Goal: Transaction & Acquisition: Purchase product/service

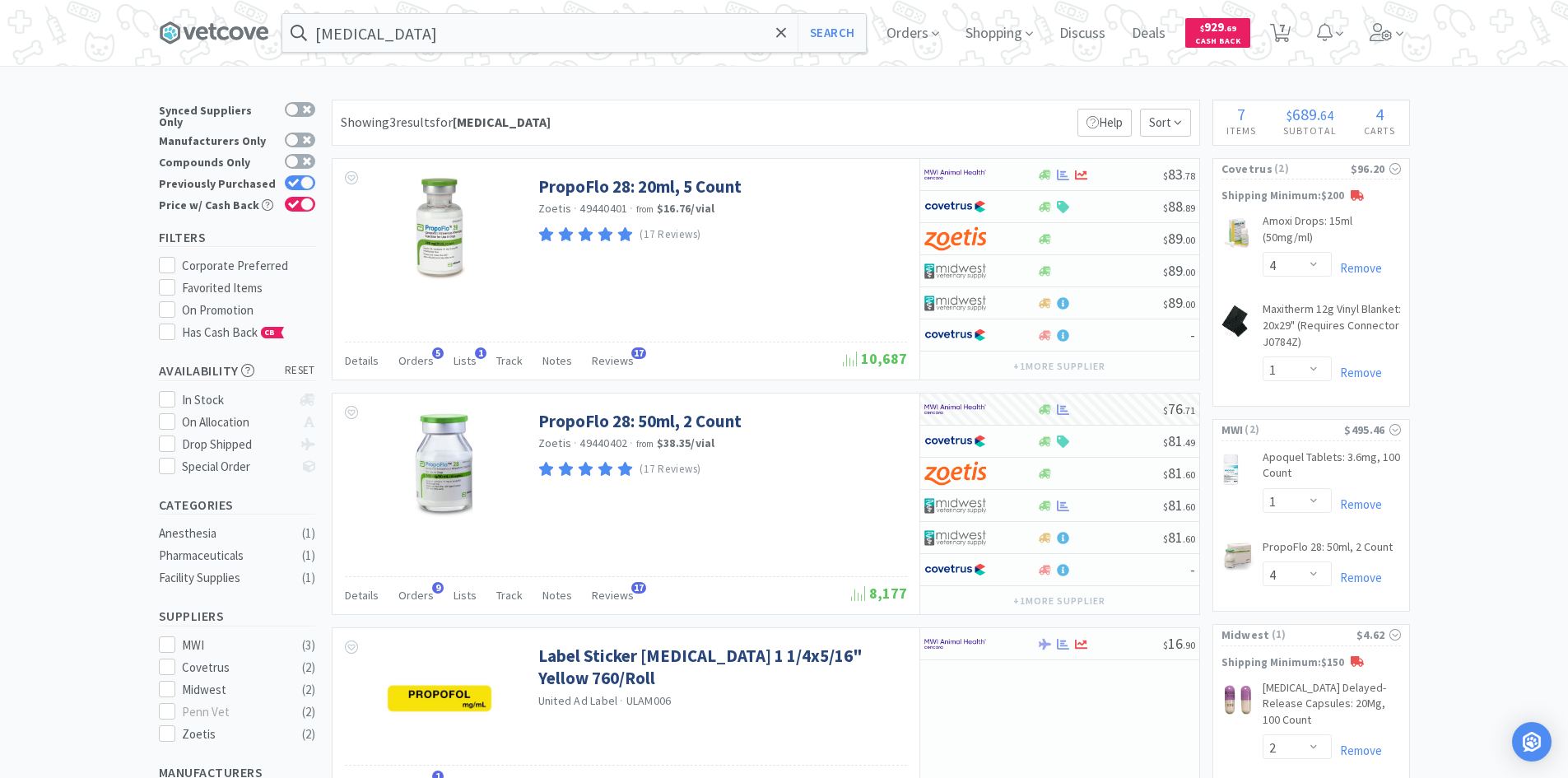
select select "4"
select select "1"
select select "4"
select select "2"
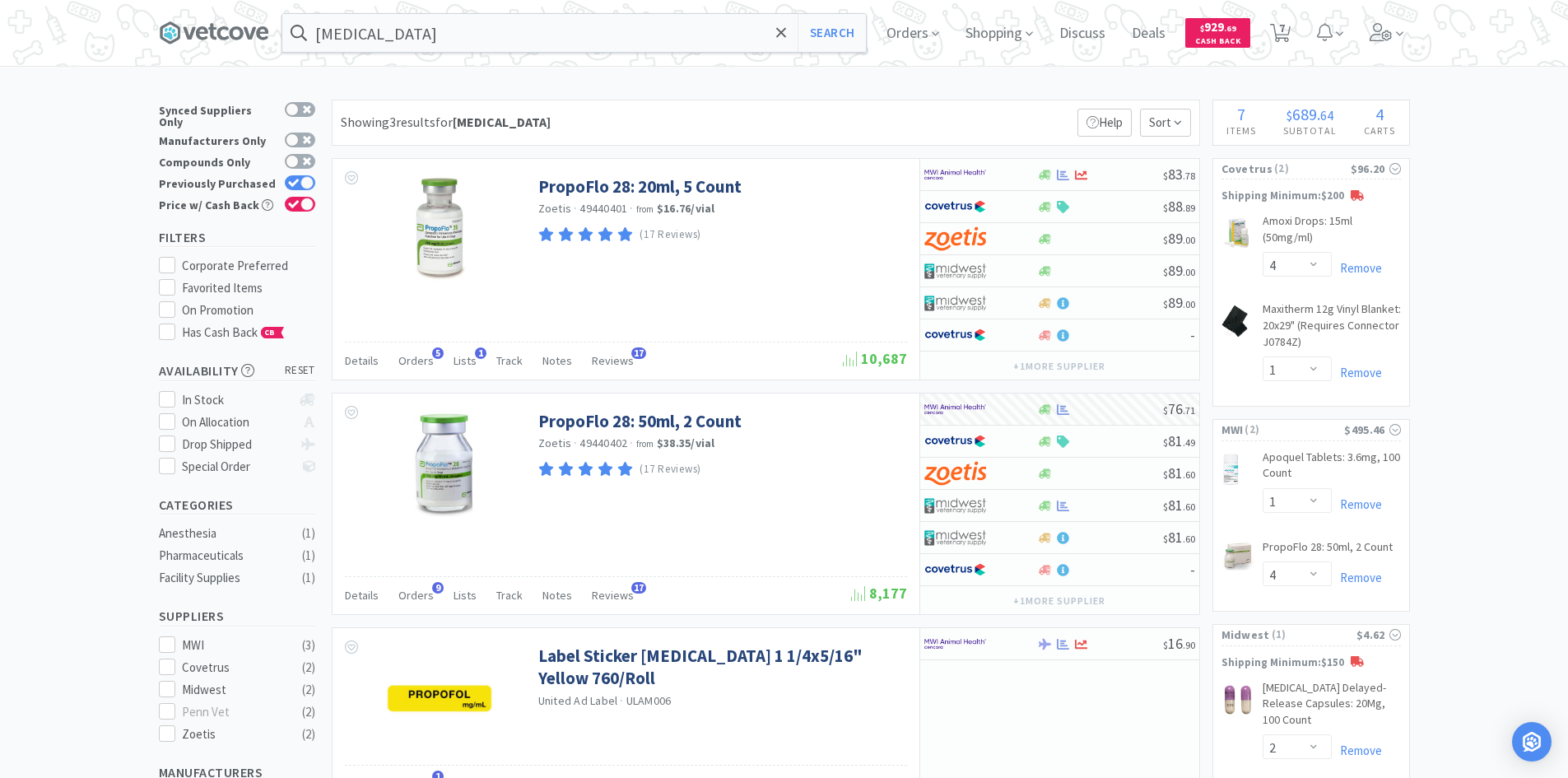
select select "4"
click at [1526, 272] on div "× Filter Results Synced Suppliers Only Manufacturers Only Compounds Only Previo…" at bounding box center [784, 575] width 1568 height 951
click at [1541, 385] on div "× Filter Results Synced Suppliers Only Manufacturers Only Compounds Only Previo…" at bounding box center [784, 575] width 1568 height 951
click at [1474, 411] on div "× Filter Results Synced Suppliers Only Manufacturers Only Compounds Only Previo…" at bounding box center [784, 575] width 1568 height 951
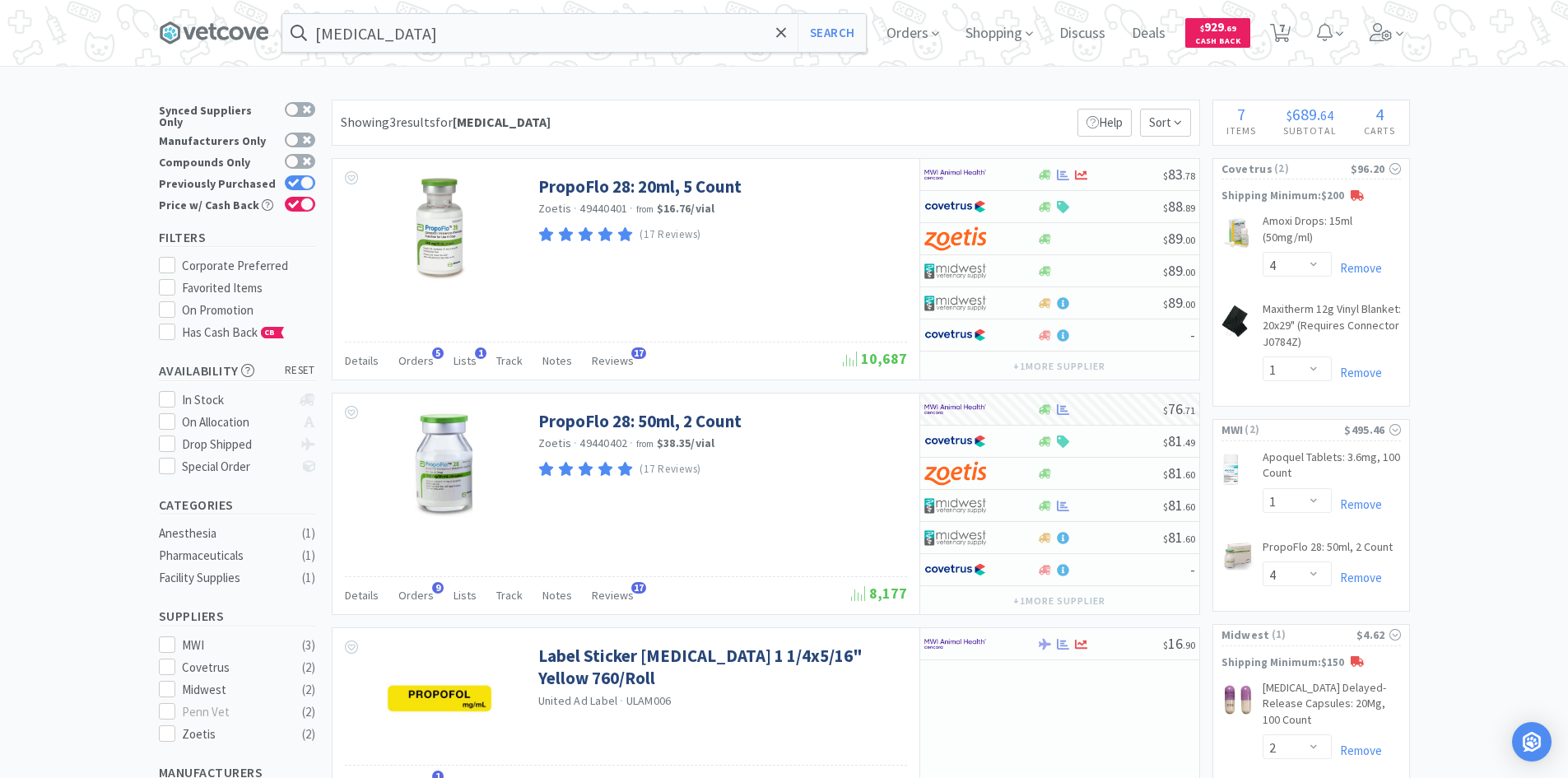
click at [94, 120] on div "× Filter Results Synced Suppliers Only Manufacturers Only Compounds Only Previo…" at bounding box center [784, 575] width 1568 height 951
click at [655, 86] on div "[MEDICAL_DATA] Search Orders Shopping Discuss Discuss Deals Deals $ 929 . 69 Ca…" at bounding box center [784, 525] width 1568 height 1051
click at [652, 107] on div "Showing 3 results for [MEDICAL_DATA] Filters Help Sort" at bounding box center [765, 123] width 869 height 46
drag, startPoint x: 491, startPoint y: 126, endPoint x: 345, endPoint y: 132, distance: 146.1
click at [345, 132] on div "Showing 3 results for [MEDICAL_DATA] Filters Help Sort" at bounding box center [765, 123] width 869 height 46
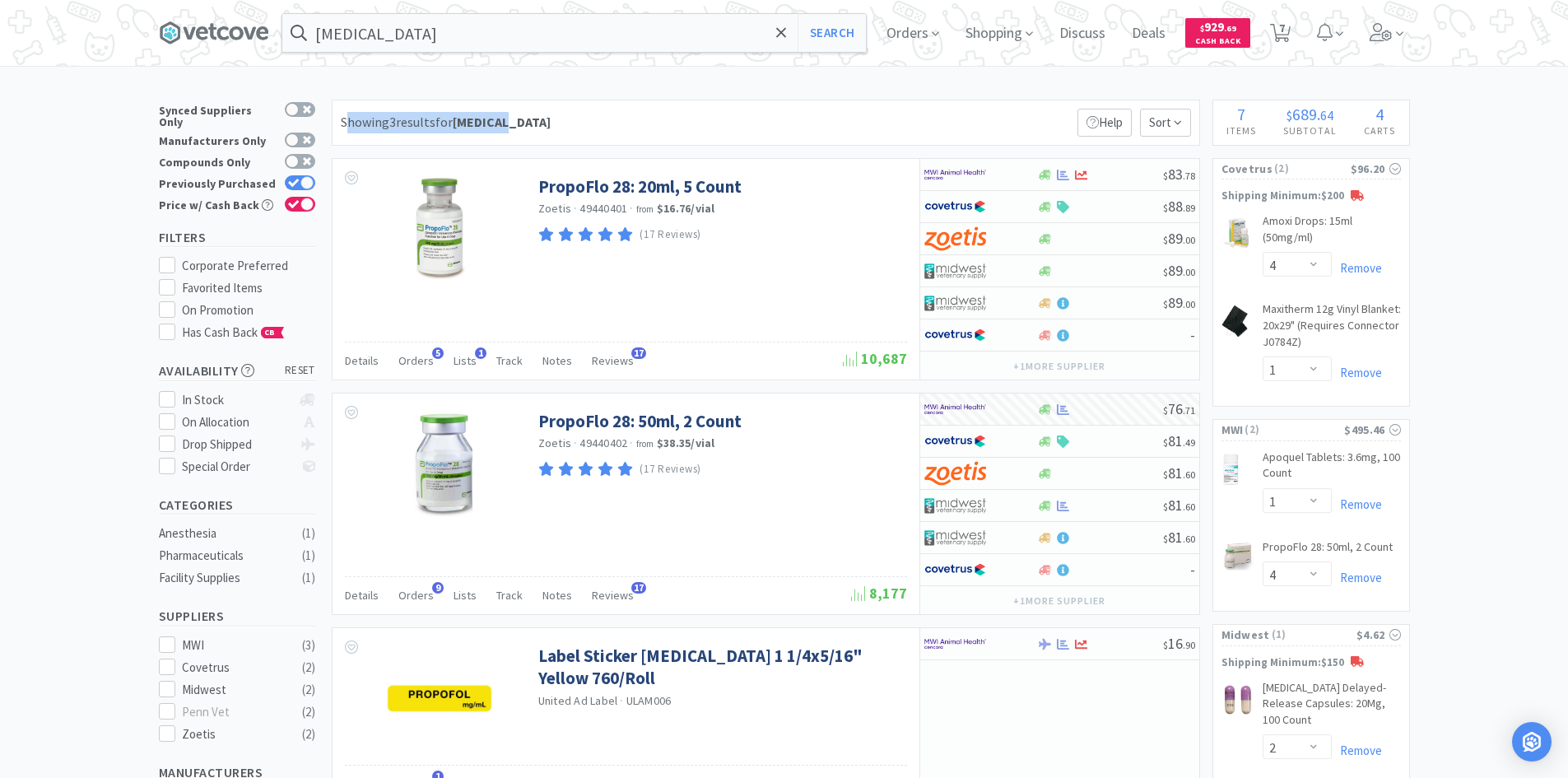
click at [345, 132] on div "Showing 3 results for [MEDICAL_DATA]" at bounding box center [446, 123] width 210 height 21
drag, startPoint x: 339, startPoint y: 124, endPoint x: 544, endPoint y: 127, distance: 205.0
click at [544, 127] on div "Showing 3 results for [MEDICAL_DATA] Filters Help Sort" at bounding box center [765, 123] width 869 height 46
click at [547, 127] on div "Showing 3 results for [MEDICAL_DATA] Filters Help Sort" at bounding box center [765, 123] width 869 height 46
click at [539, 93] on div "[MEDICAL_DATA] Search Orders Shopping Discuss Discuss Deals Deals $ 929 . 69 Ca…" at bounding box center [784, 525] width 1568 height 1051
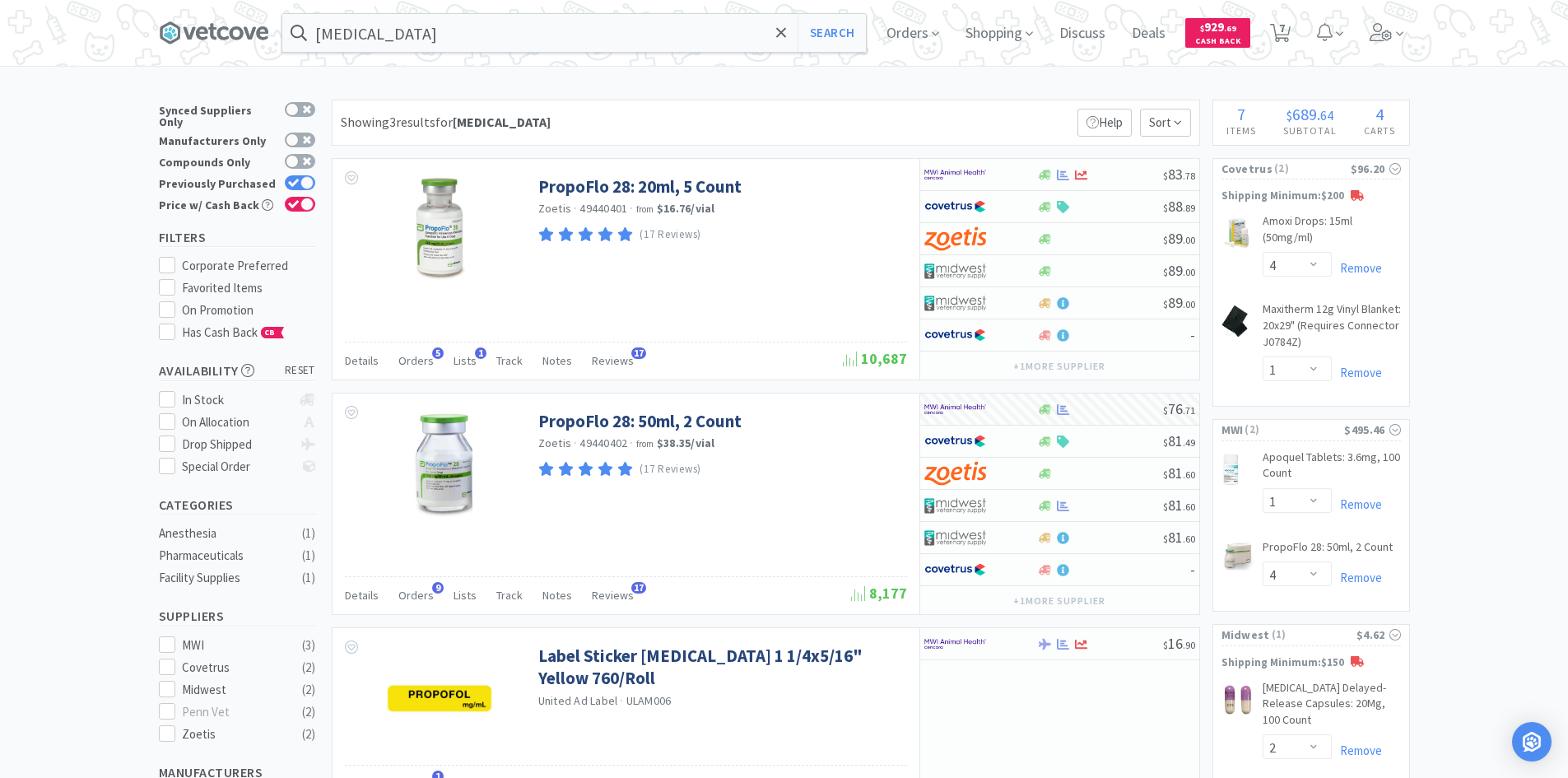
click at [539, 126] on div "Showing 3 results for [MEDICAL_DATA] Filters Help Sort" at bounding box center [765, 123] width 869 height 46
click at [574, 76] on div "[MEDICAL_DATA] Search Orders Shopping Discuss Discuss Deals Deals $ 929 . 69 Ca…" at bounding box center [784, 525] width 1568 height 1051
click at [620, 95] on div "[MEDICAL_DATA] Search Orders Shopping Discuss Discuss Deals Deals $ 929 . 69 Ca…" at bounding box center [784, 525] width 1568 height 1051
click at [553, 37] on input "[MEDICAL_DATA]" at bounding box center [574, 33] width 584 height 38
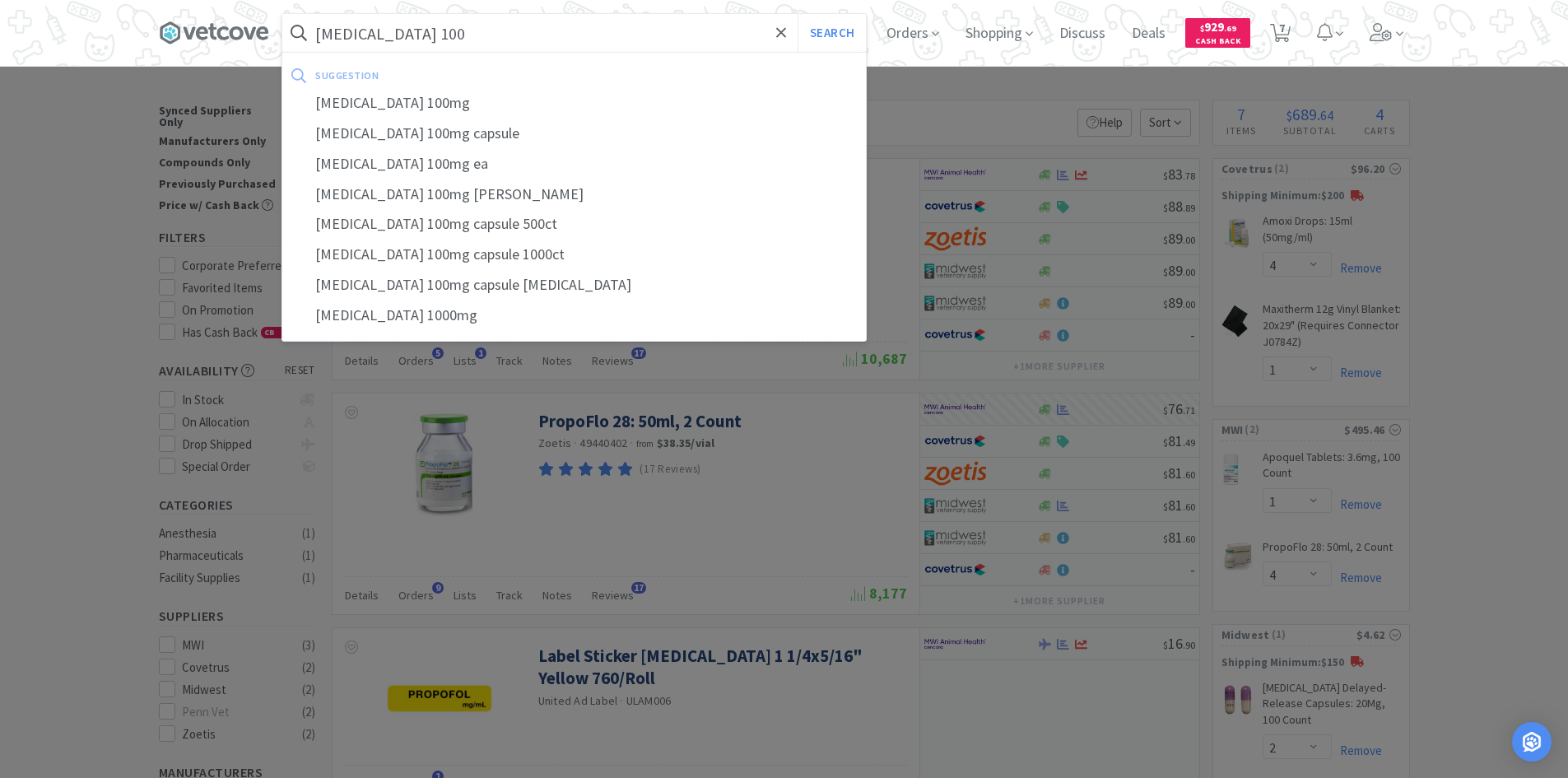
type input "[MEDICAL_DATA] 100"
click at [797, 14] on button "Search" at bounding box center [831, 33] width 69 height 38
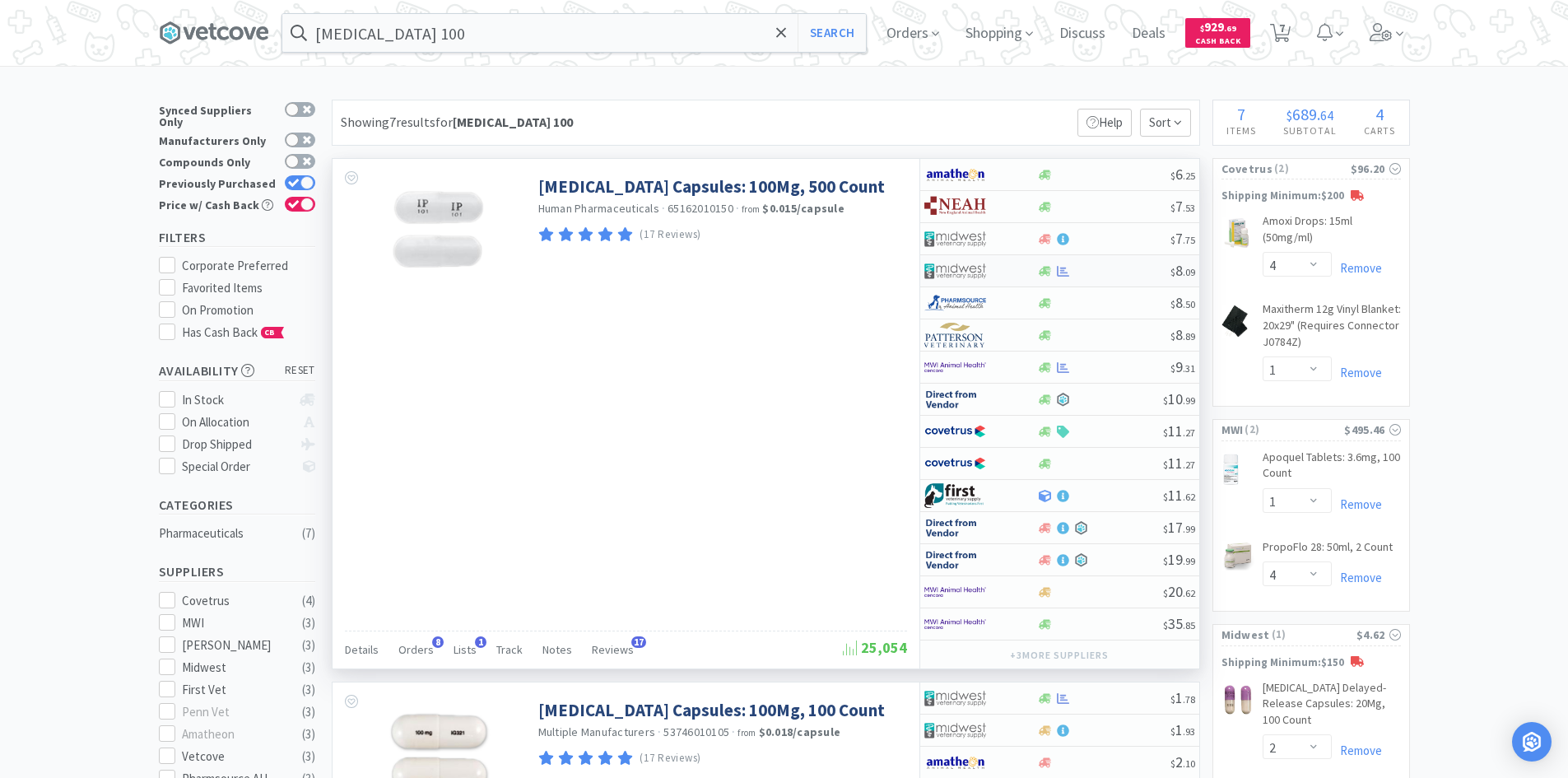
click at [1019, 271] on div at bounding box center [981, 270] width 113 height 28
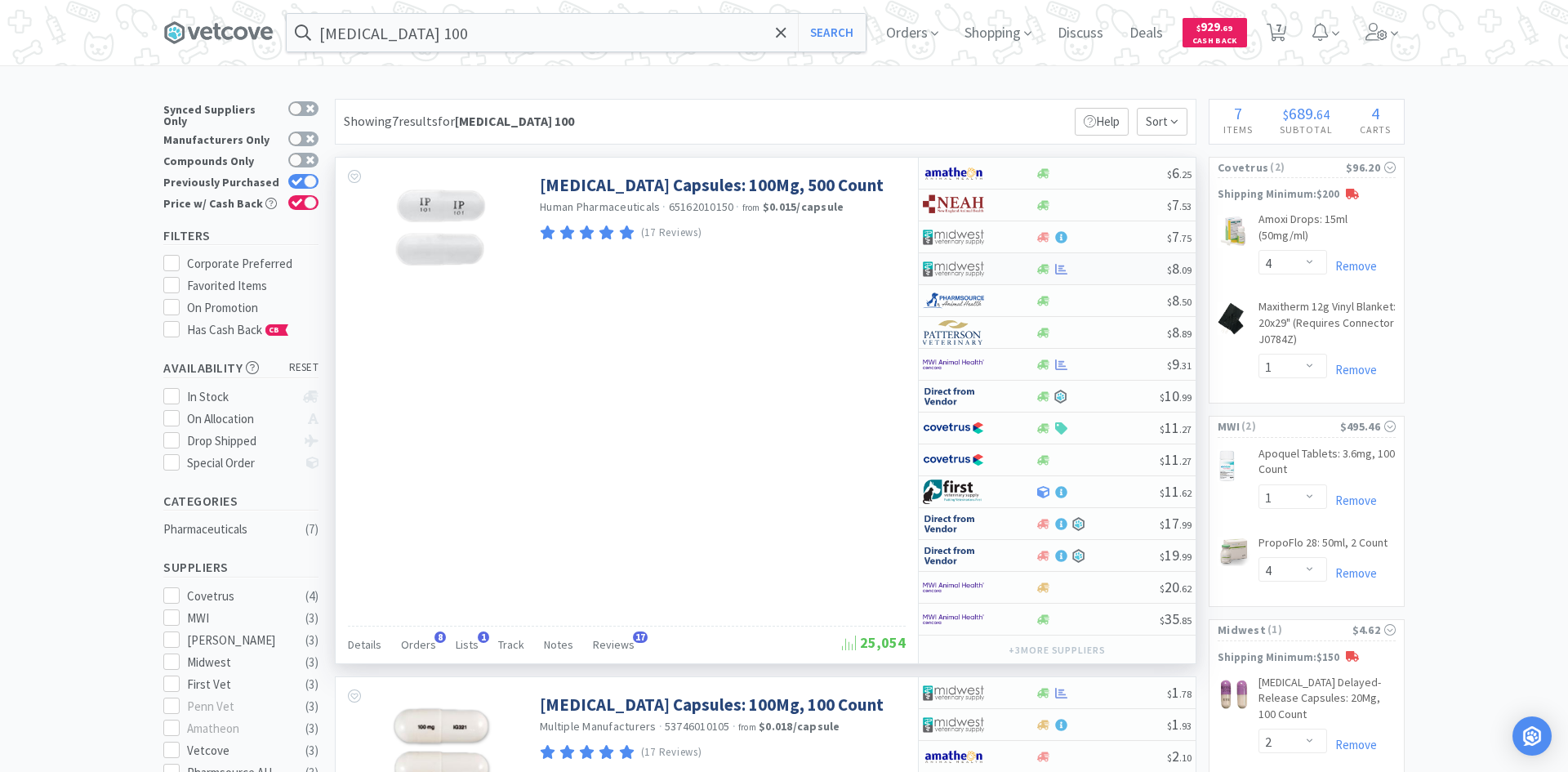
select select "1"
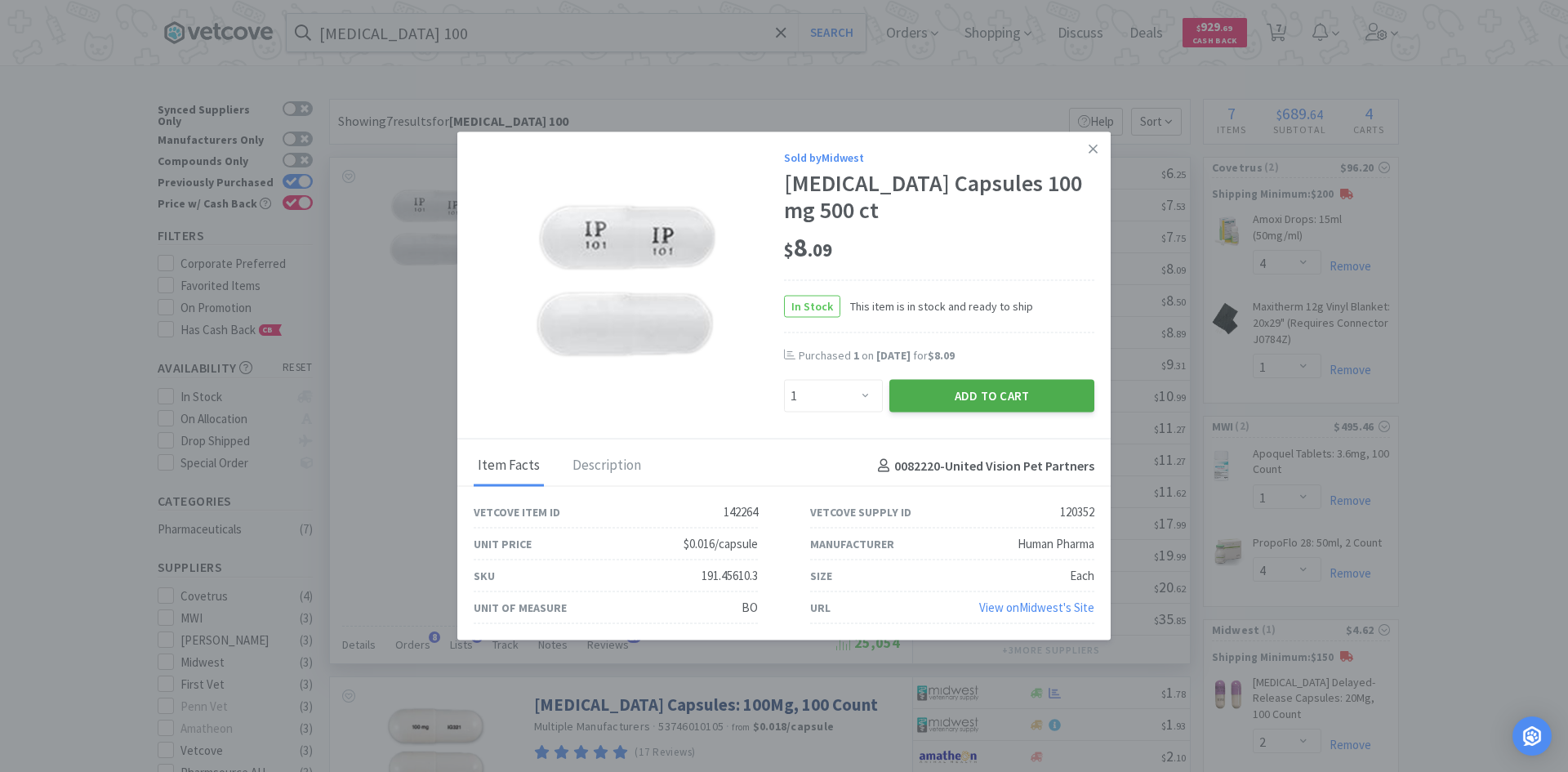
click at [941, 392] on button "Add to Cart" at bounding box center [992, 396] width 205 height 33
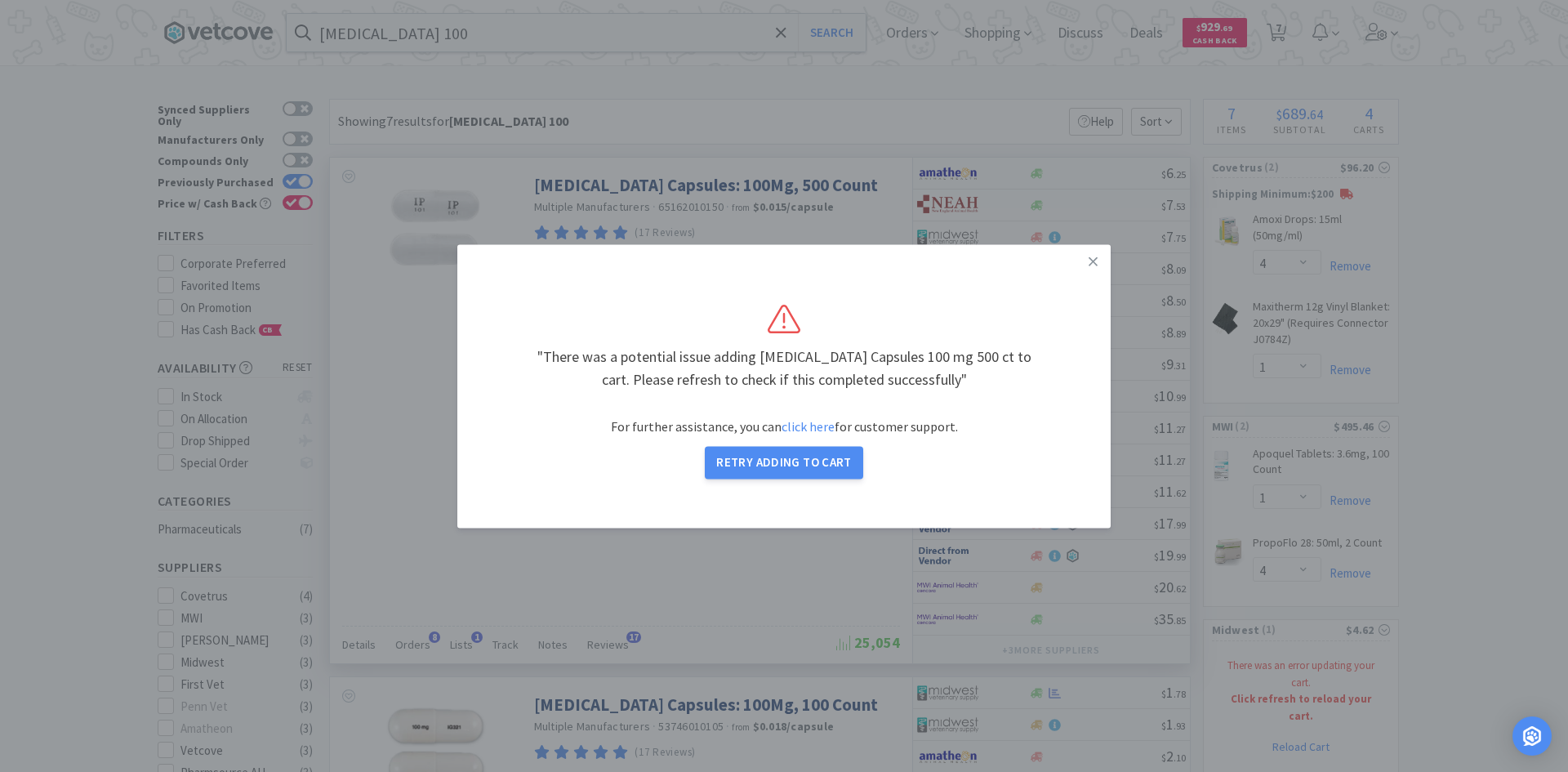
select select "1"
select select "2"
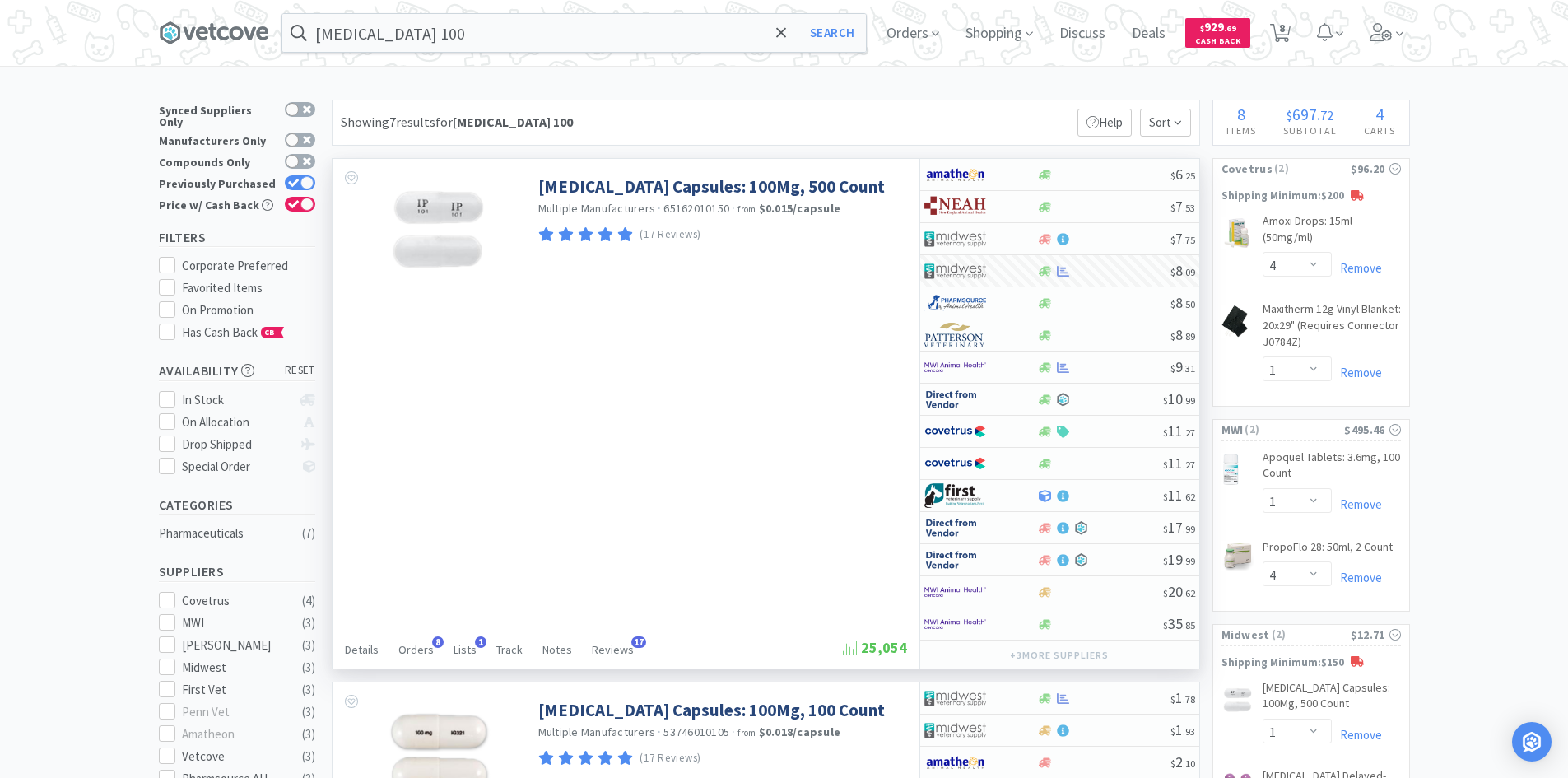
click at [758, 357] on div "[MEDICAL_DATA] Capsules: 100Mg, 500 Count Multiple Manufacturers · 65162010150 …" at bounding box center [625, 414] width 587 height 510
click at [1095, 309] on div at bounding box center [1104, 304] width 134 height 12
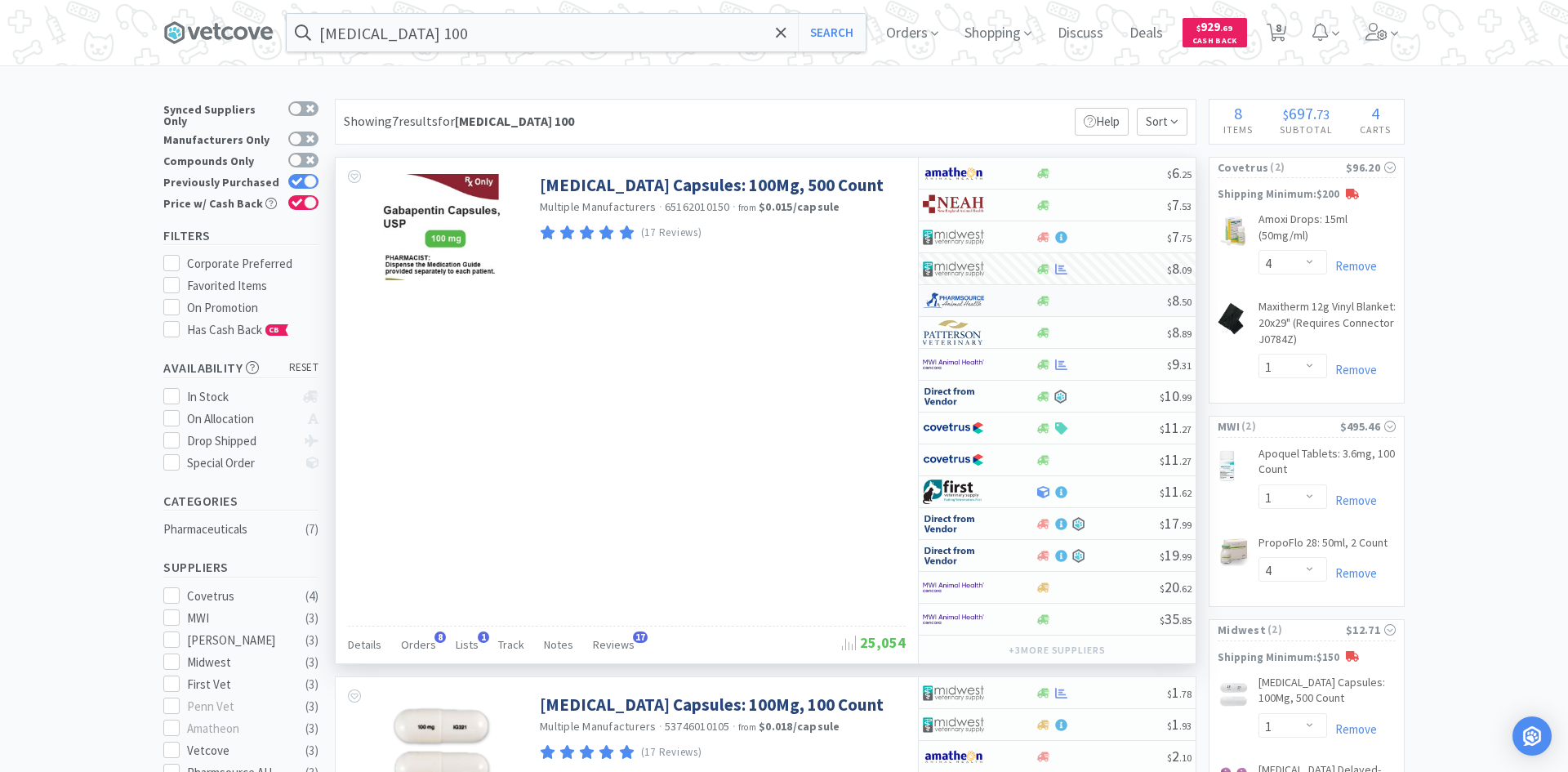
select select "1"
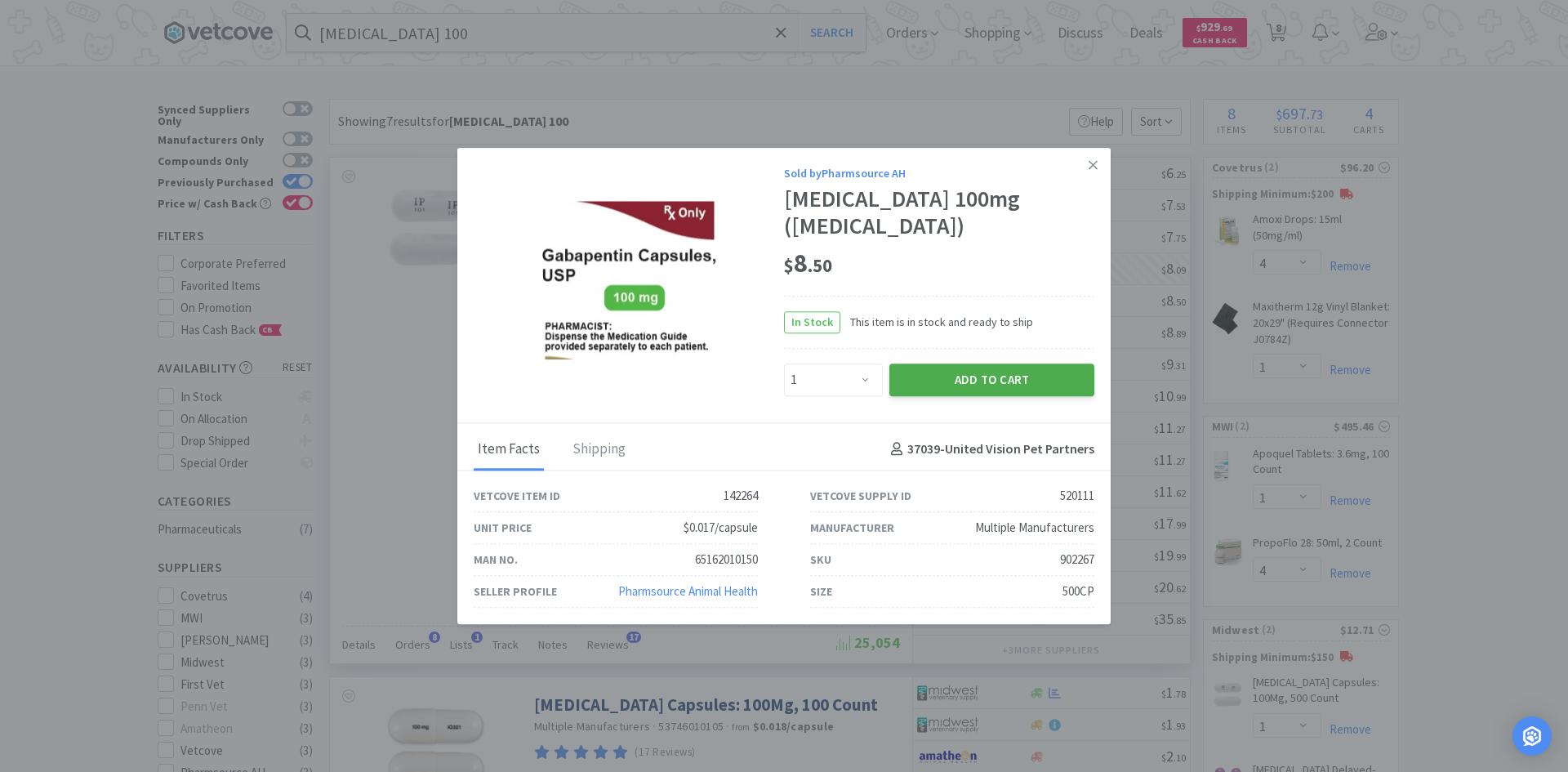
click at [996, 366] on button "Add to Cart" at bounding box center [992, 379] width 205 height 33
select select "1"
select select "4"
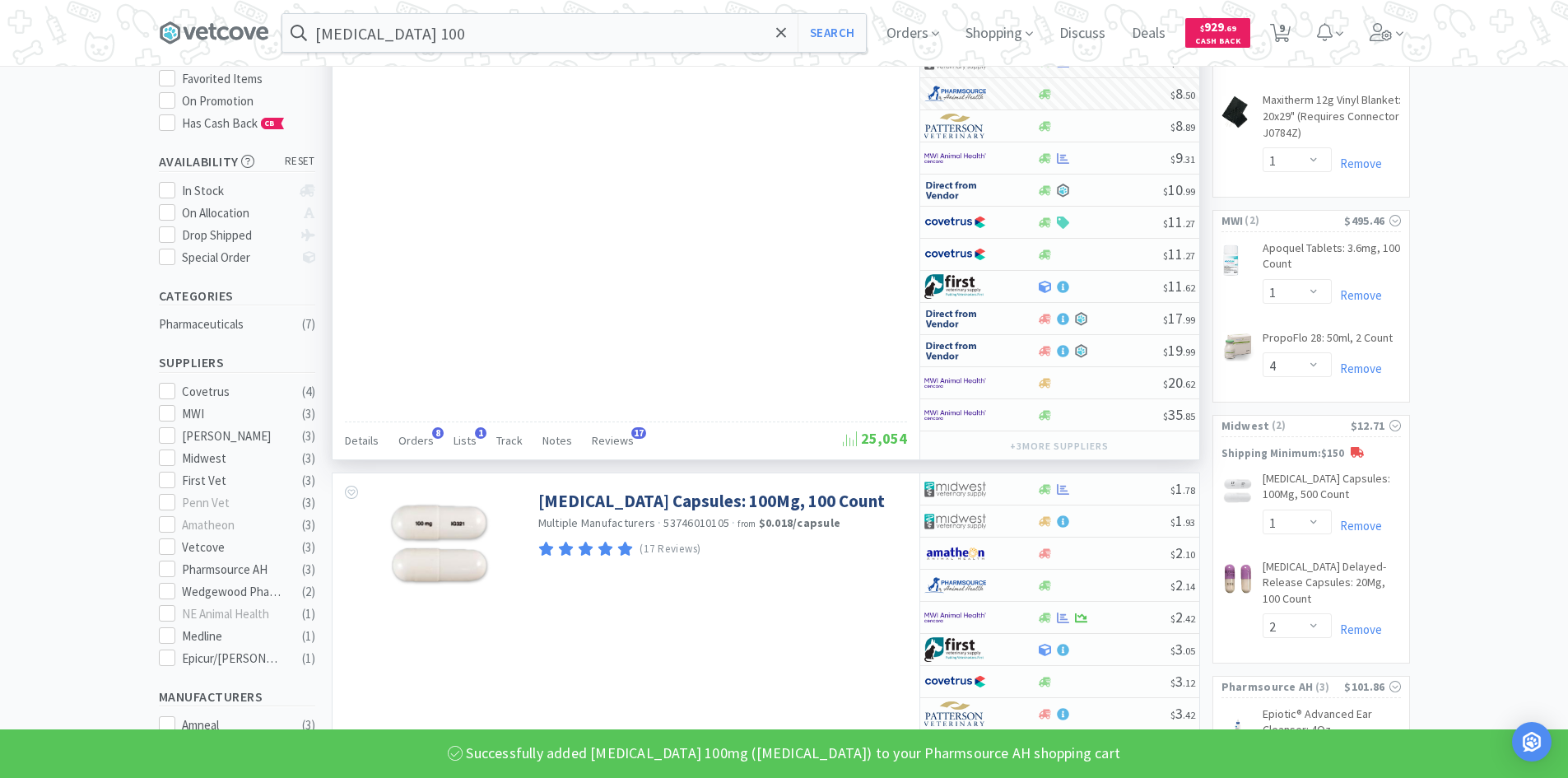
scroll to position [494, 0]
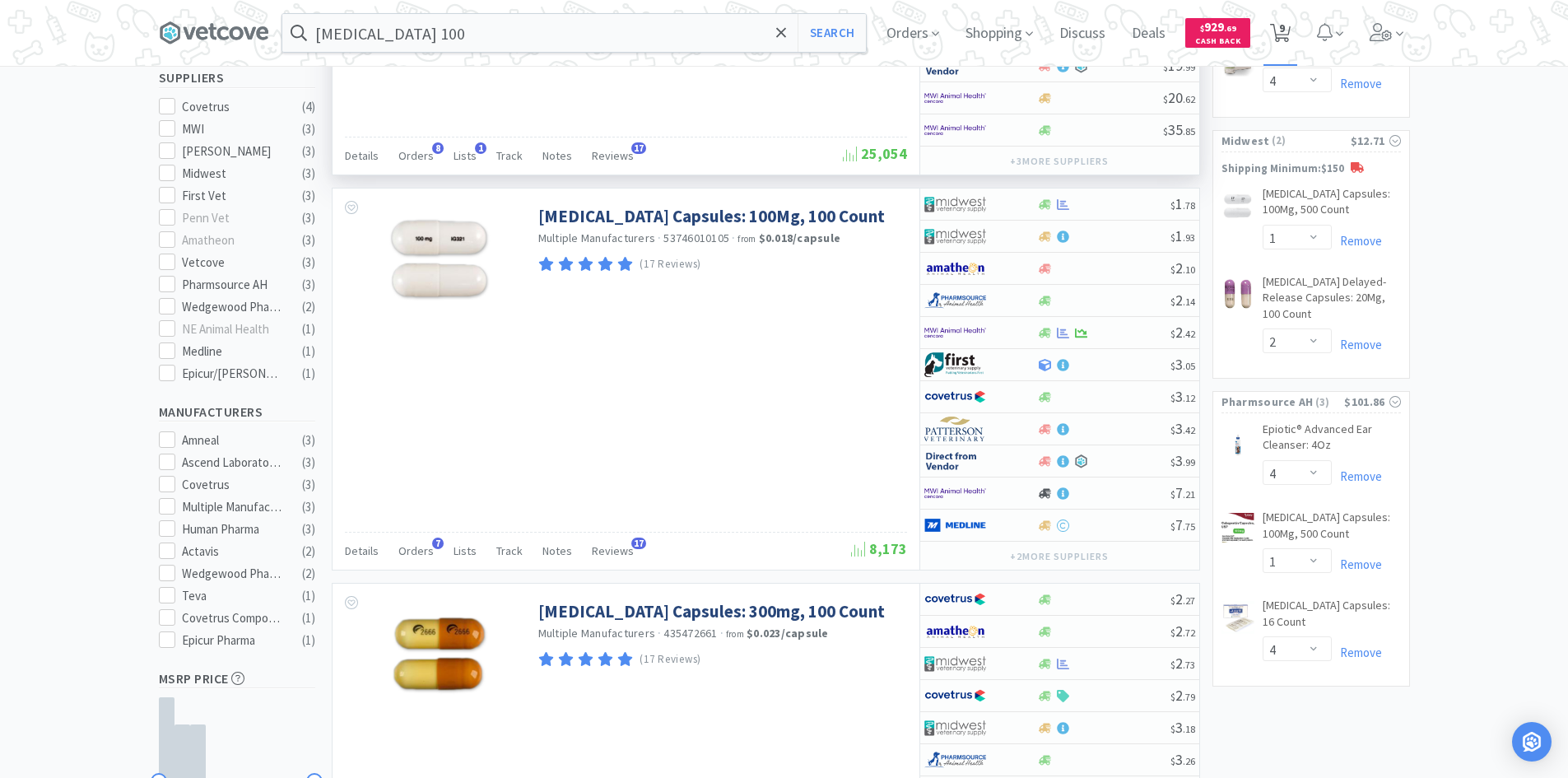
click at [1285, 27] on span "9" at bounding box center [1282, 28] width 5 height 66
select select "4"
select select "1"
select select "4"
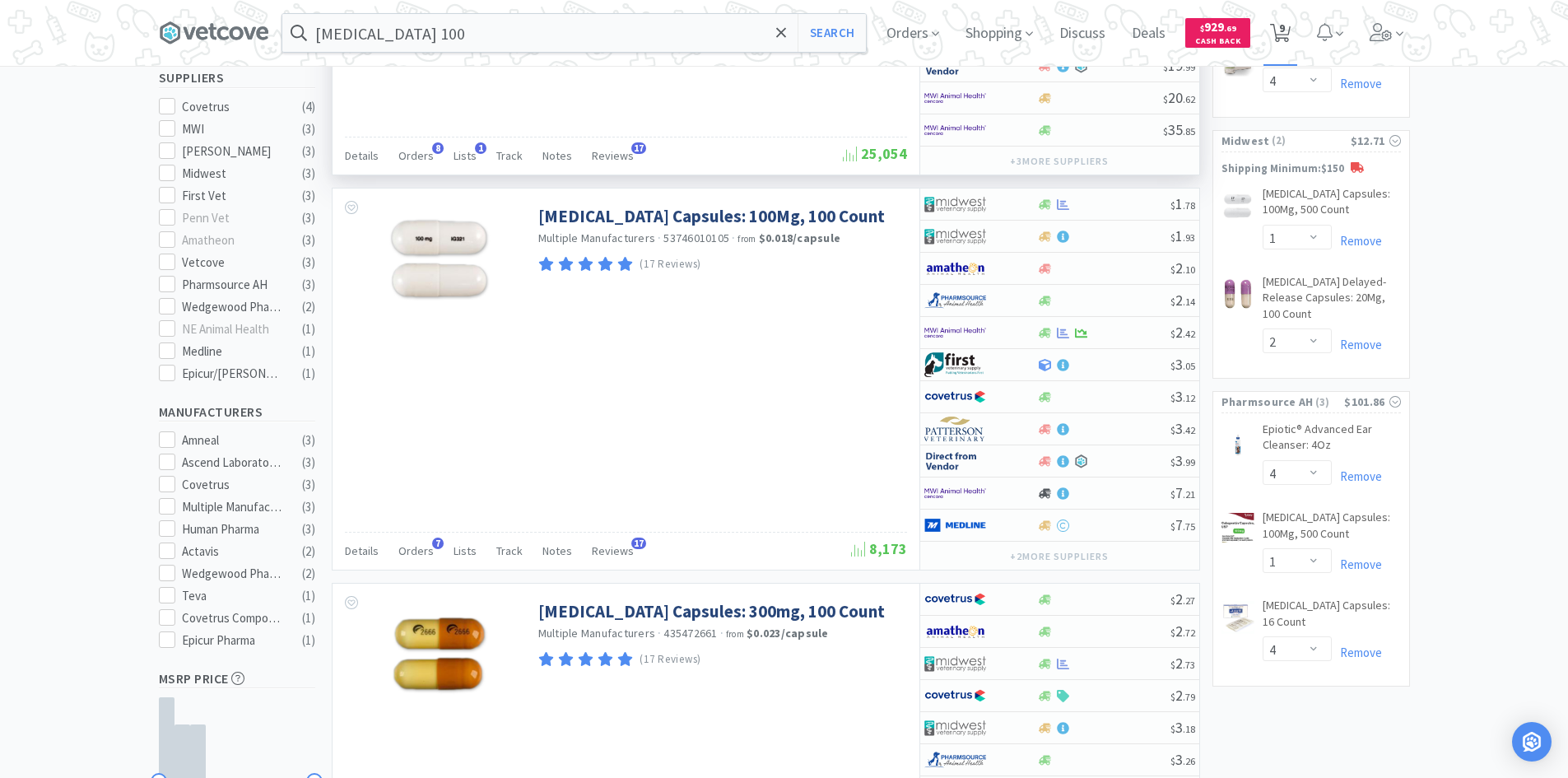
select select "1"
select select "2"
select select "4"
select select "1"
select select "4"
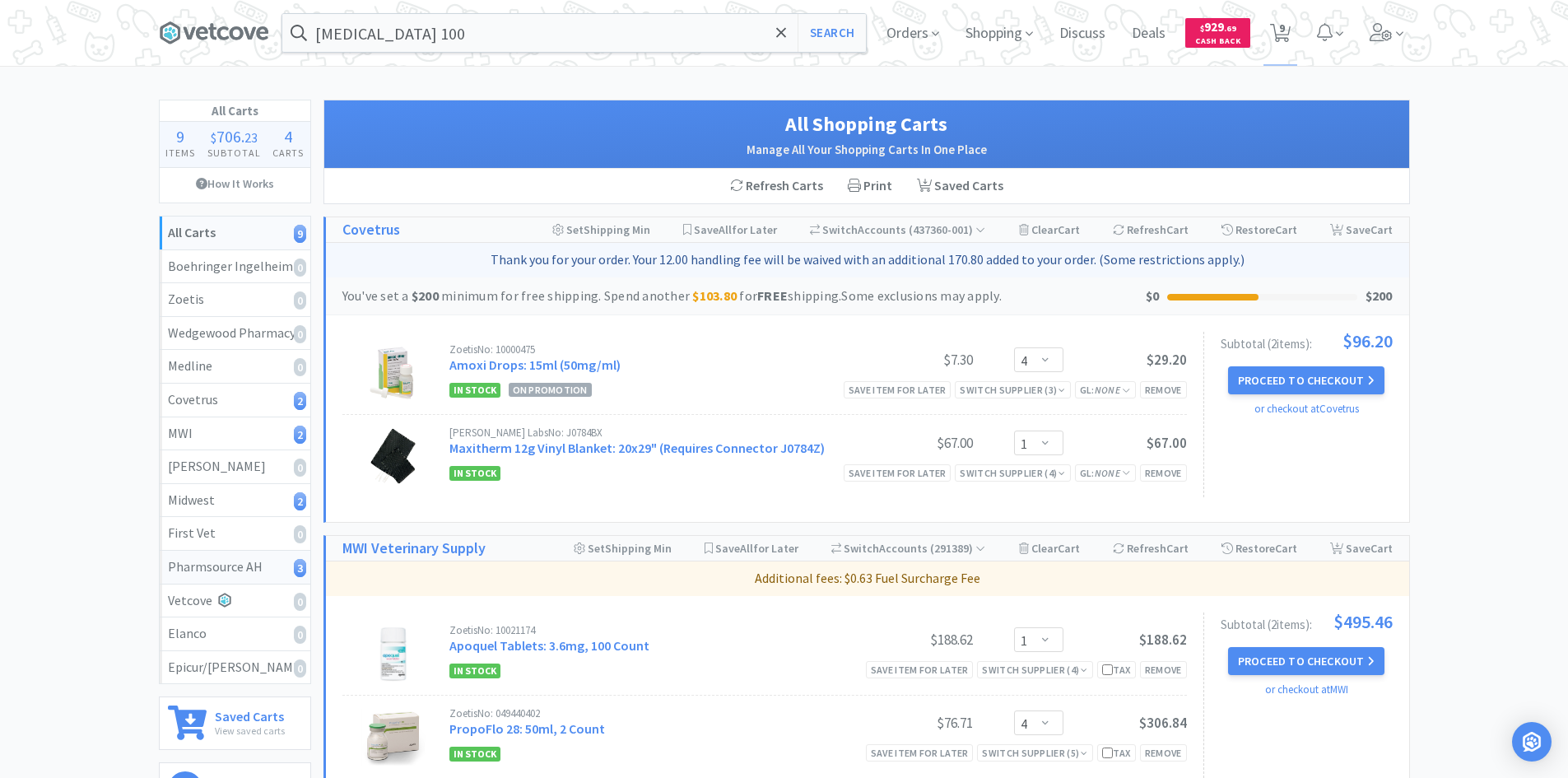
click at [217, 558] on div "Pharmsource AH 3" at bounding box center [235, 568] width 135 height 21
select select "4"
select select "1"
select select "4"
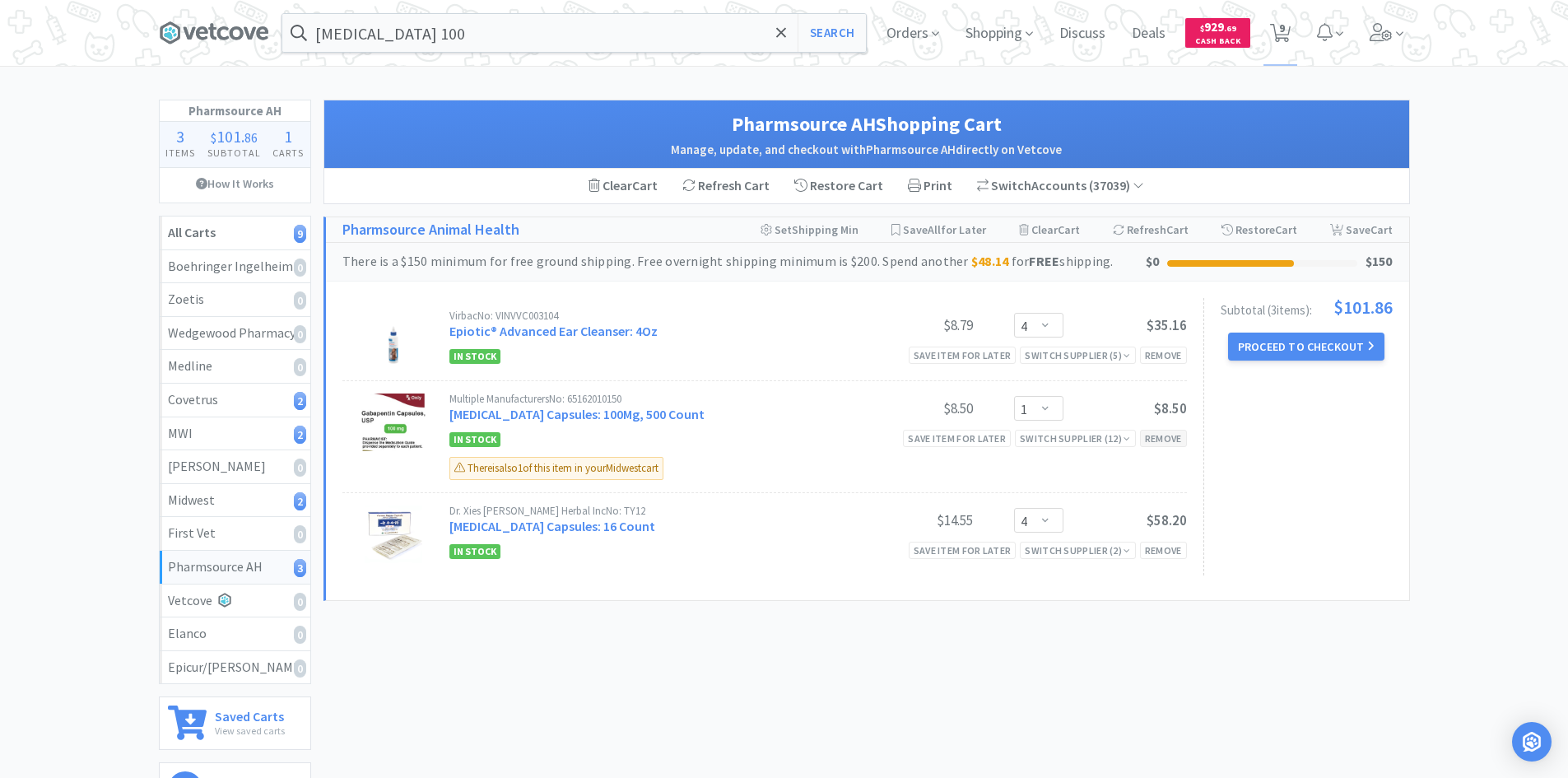
click at [1163, 440] on div "Remove" at bounding box center [1164, 438] width 47 height 17
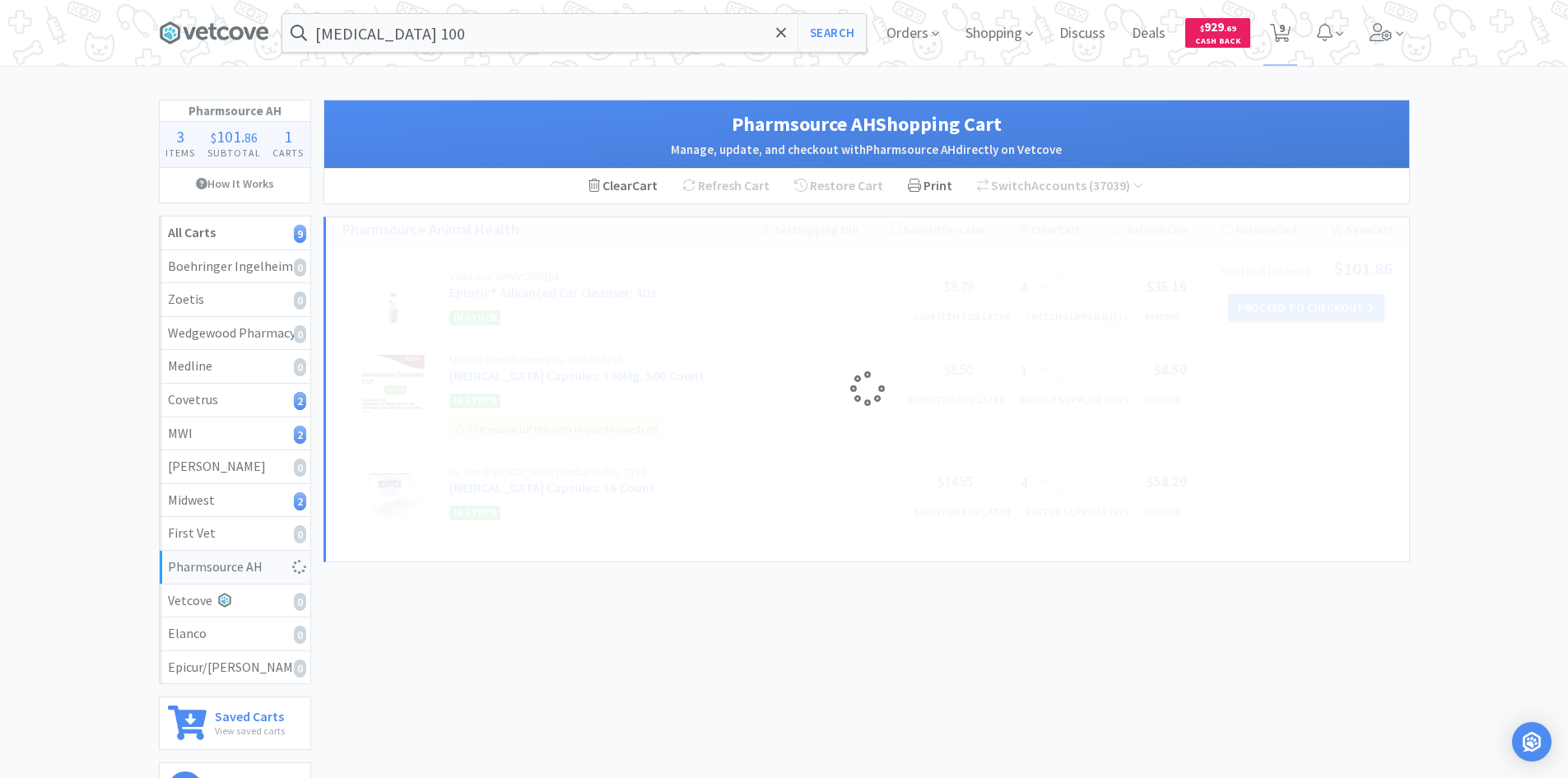
select select "4"
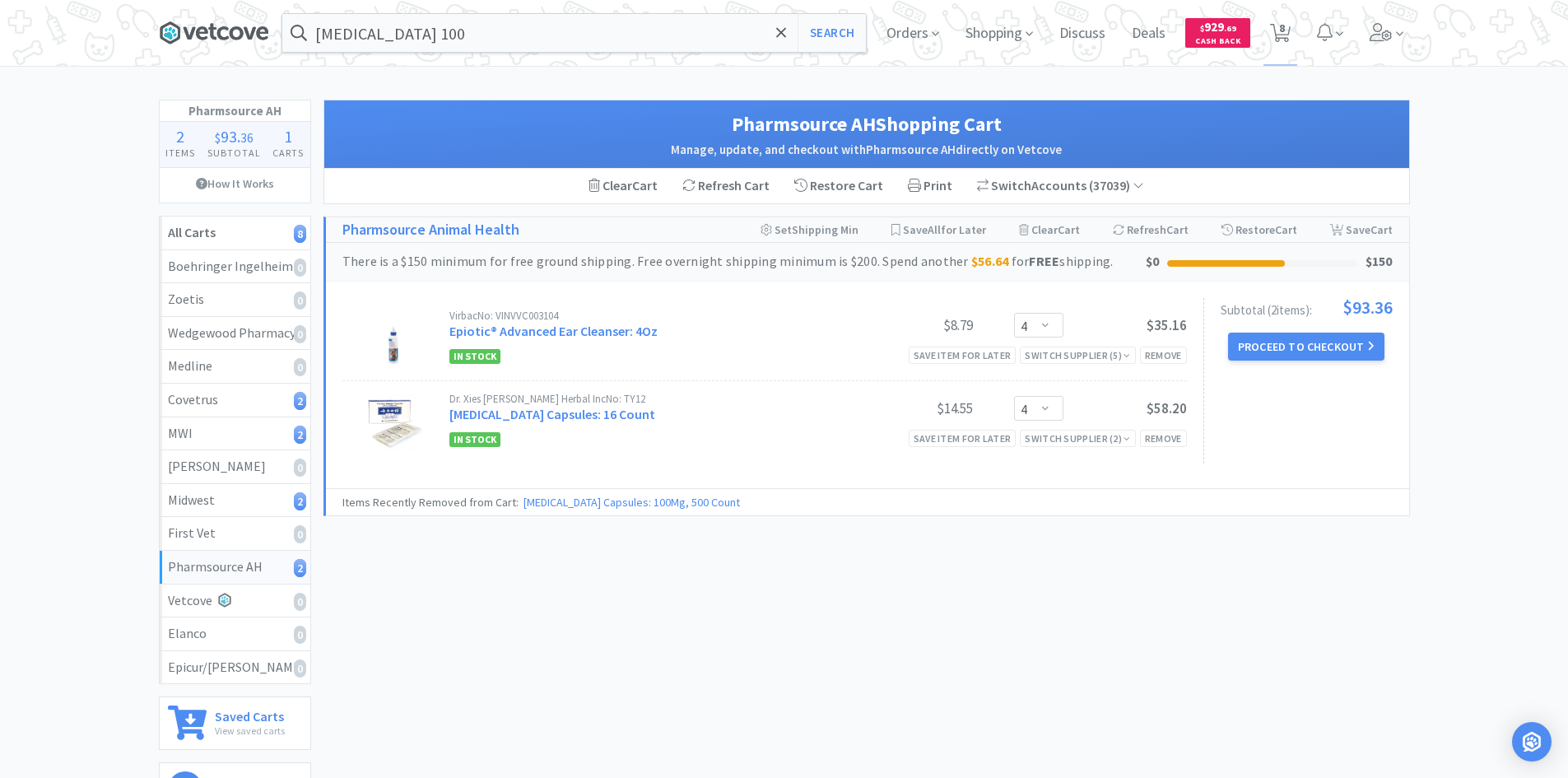
click at [222, 27] on icon at bounding box center [214, 33] width 110 height 25
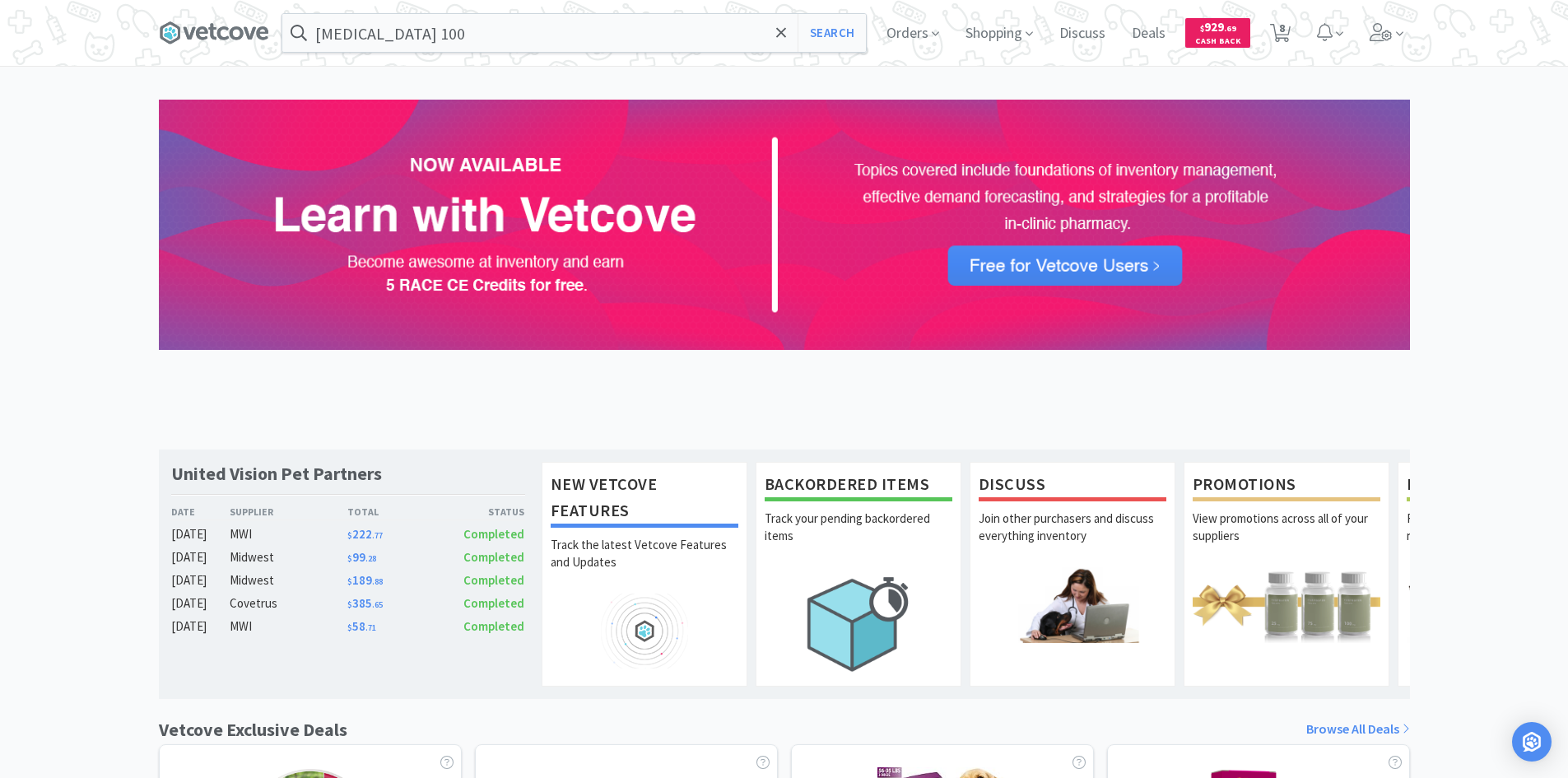
click at [1524, 267] on div "United Vision Pet Partners Date Supplier Total Status [DATE] MWI $ 222 . 77 Com…" at bounding box center [784, 768] width 1568 height 1337
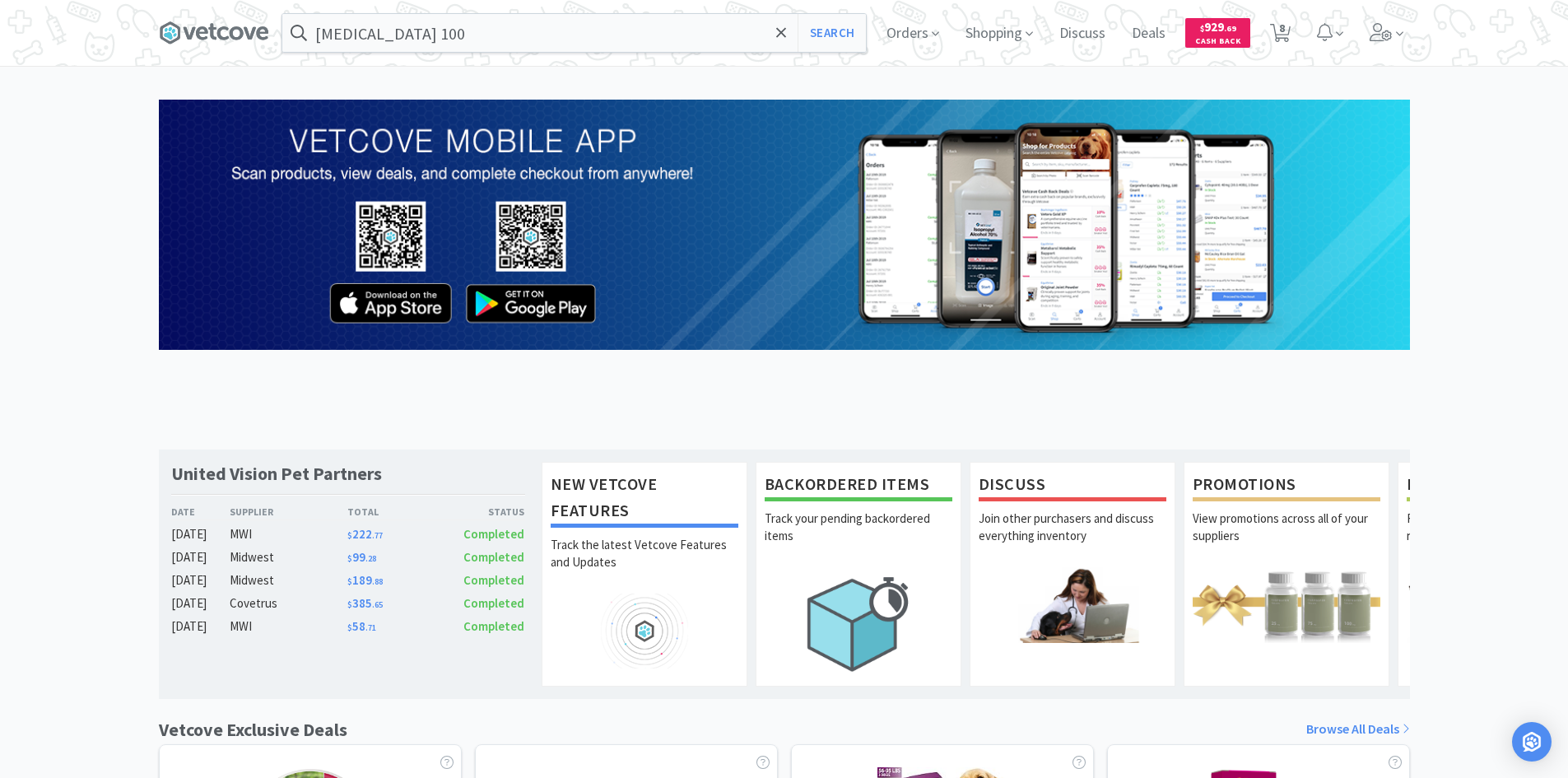
click at [85, 133] on div "United Vision Pet Partners Date Supplier Total Status [DATE] MWI $ 222 . 77 Com…" at bounding box center [784, 768] width 1568 height 1337
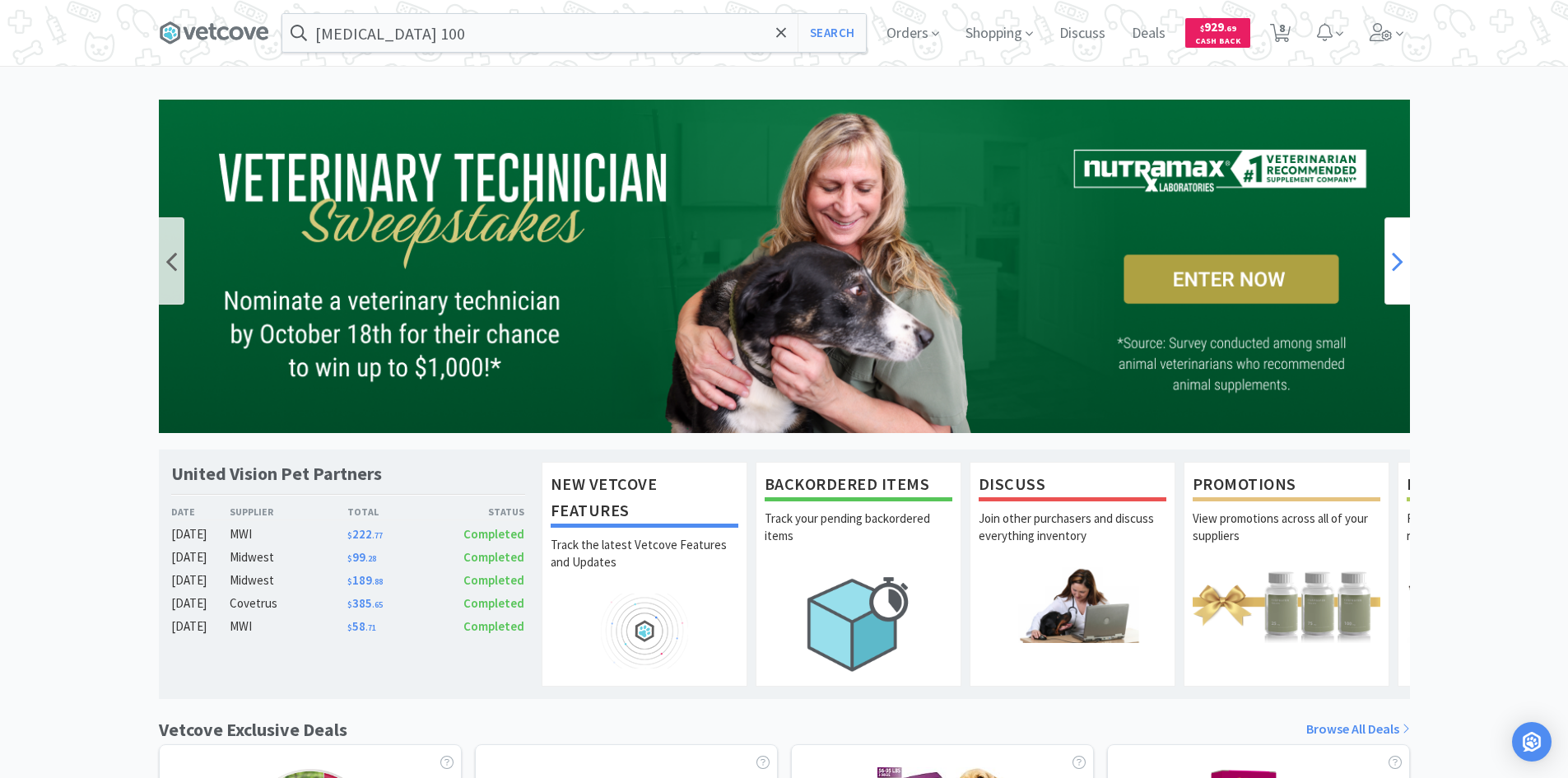
click at [1394, 257] on icon at bounding box center [1398, 260] width 12 height 33
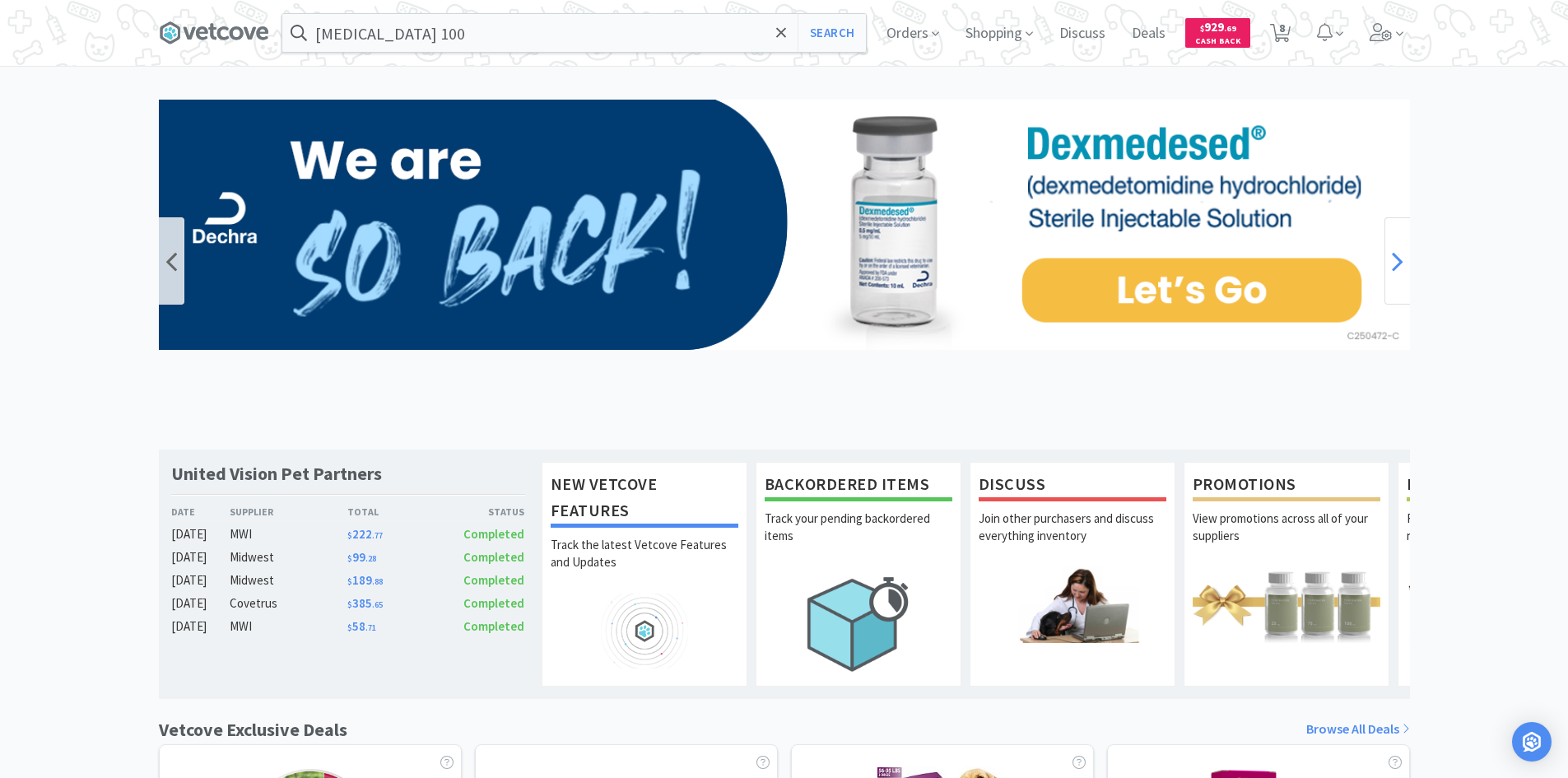
click at [1394, 257] on icon at bounding box center [1398, 260] width 12 height 33
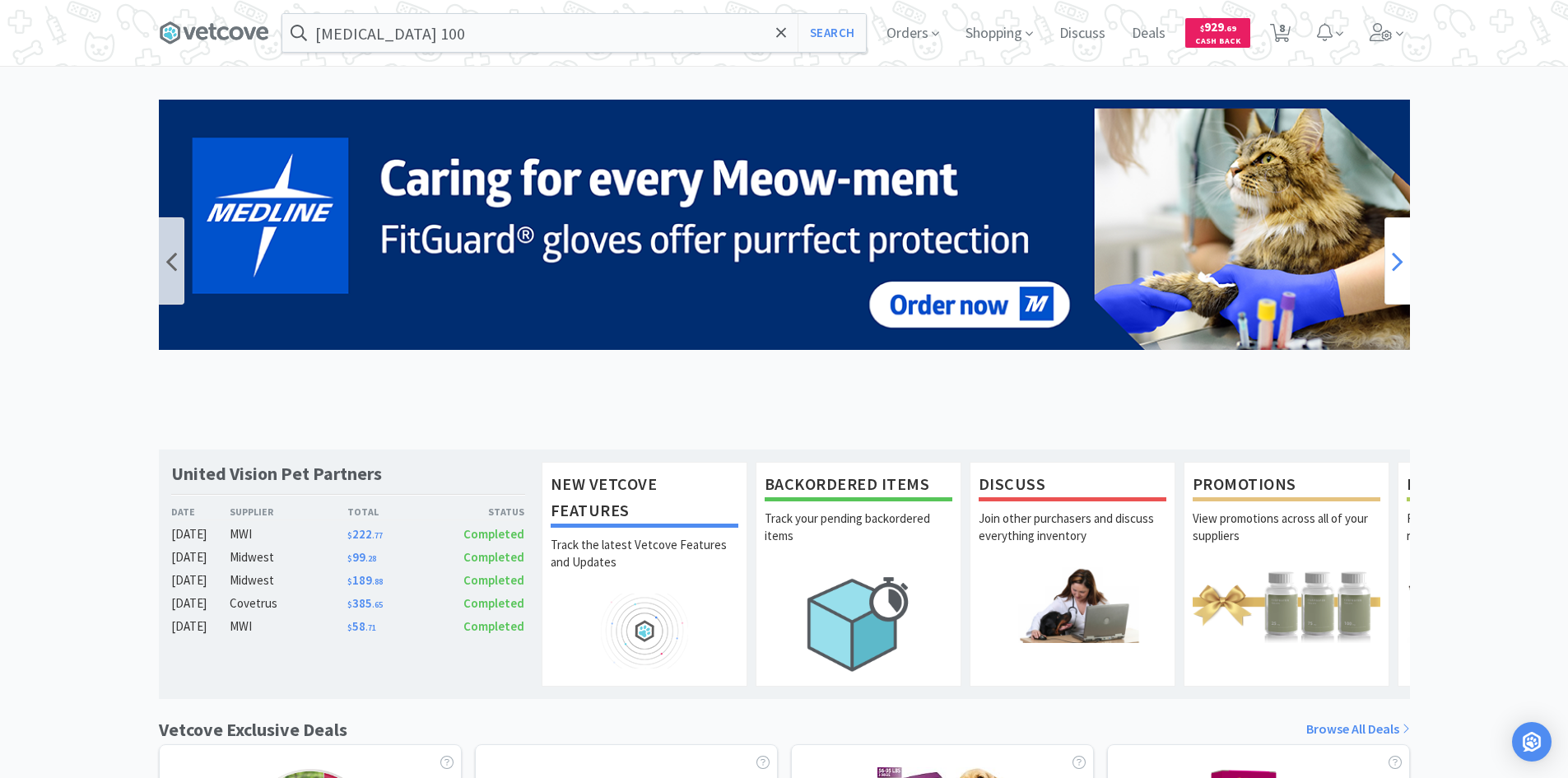
click at [1394, 257] on icon at bounding box center [1398, 260] width 12 height 33
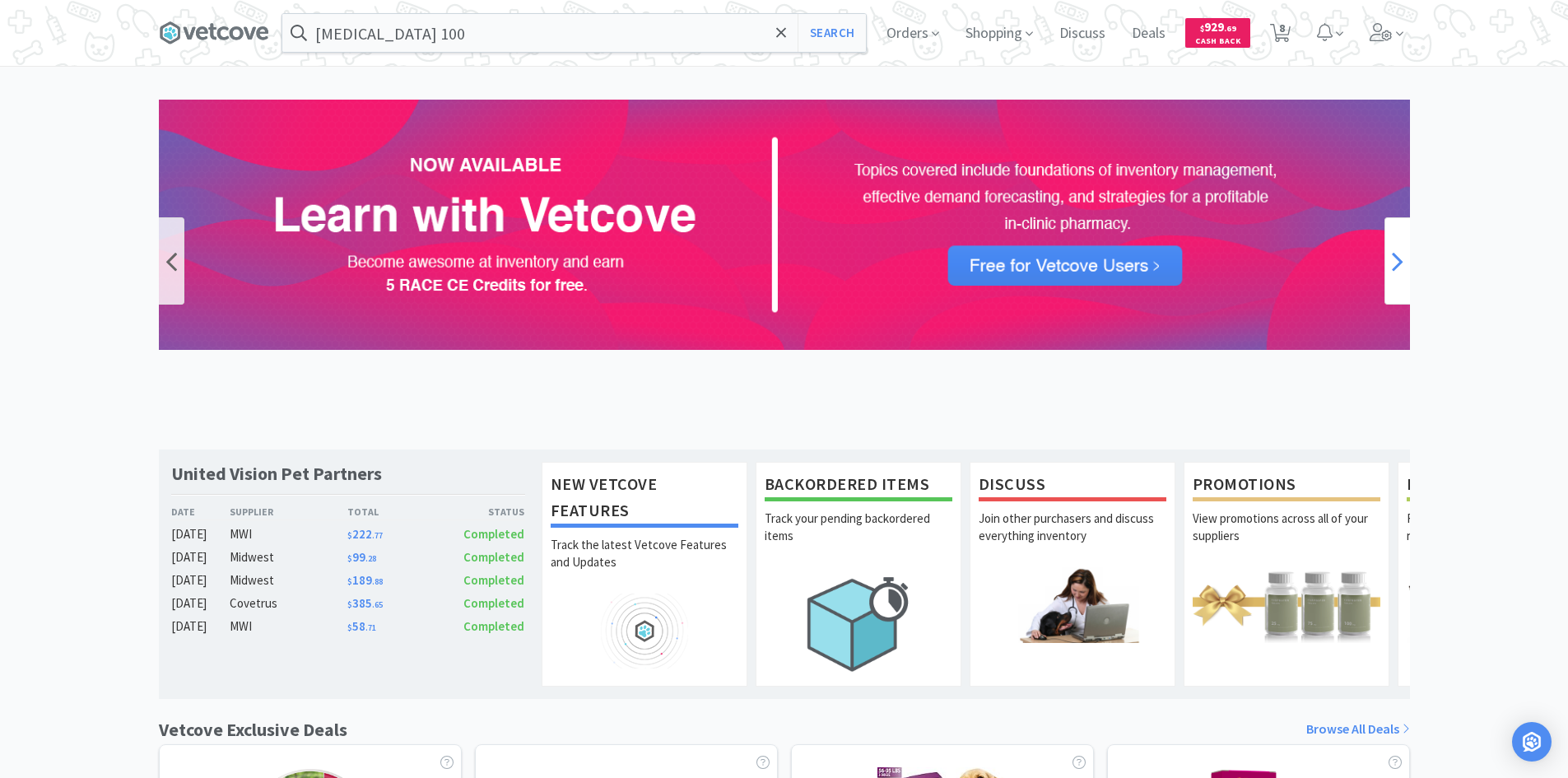
click at [1394, 257] on icon at bounding box center [1398, 260] width 12 height 33
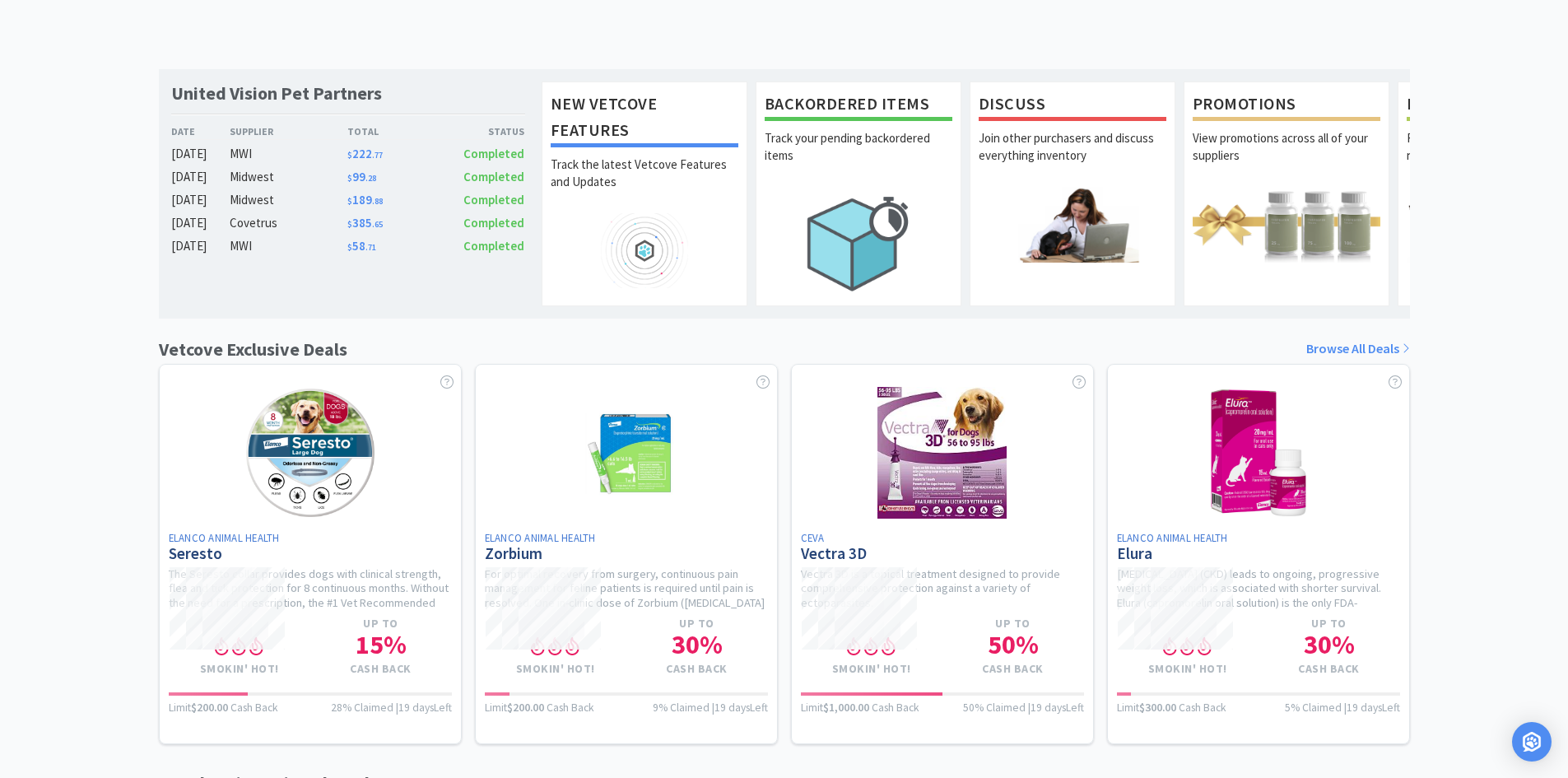
scroll to position [494, 0]
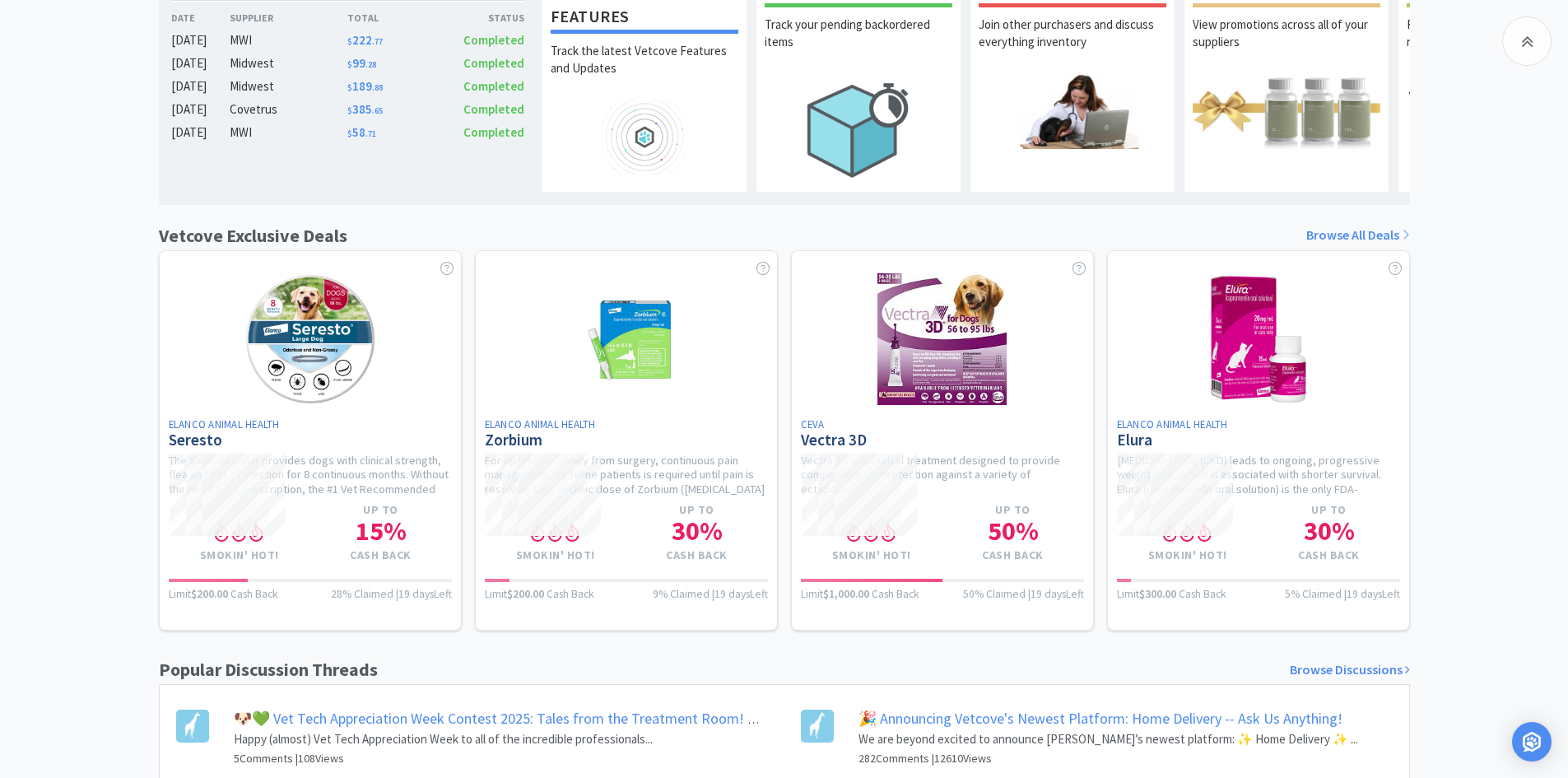
click at [1343, 246] on link "Browse All Deals" at bounding box center [1358, 235] width 103 height 21
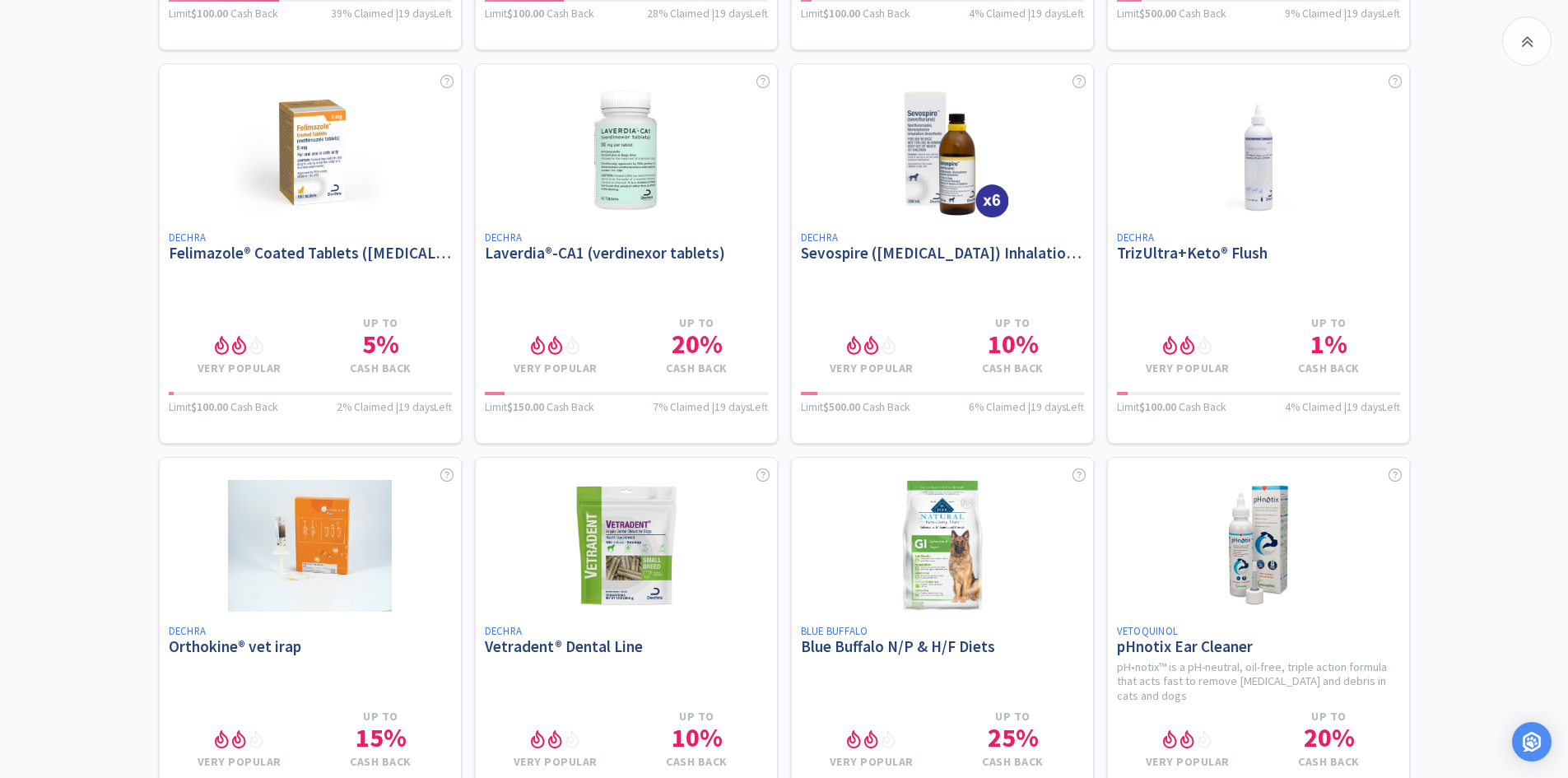
scroll to position [3129, 0]
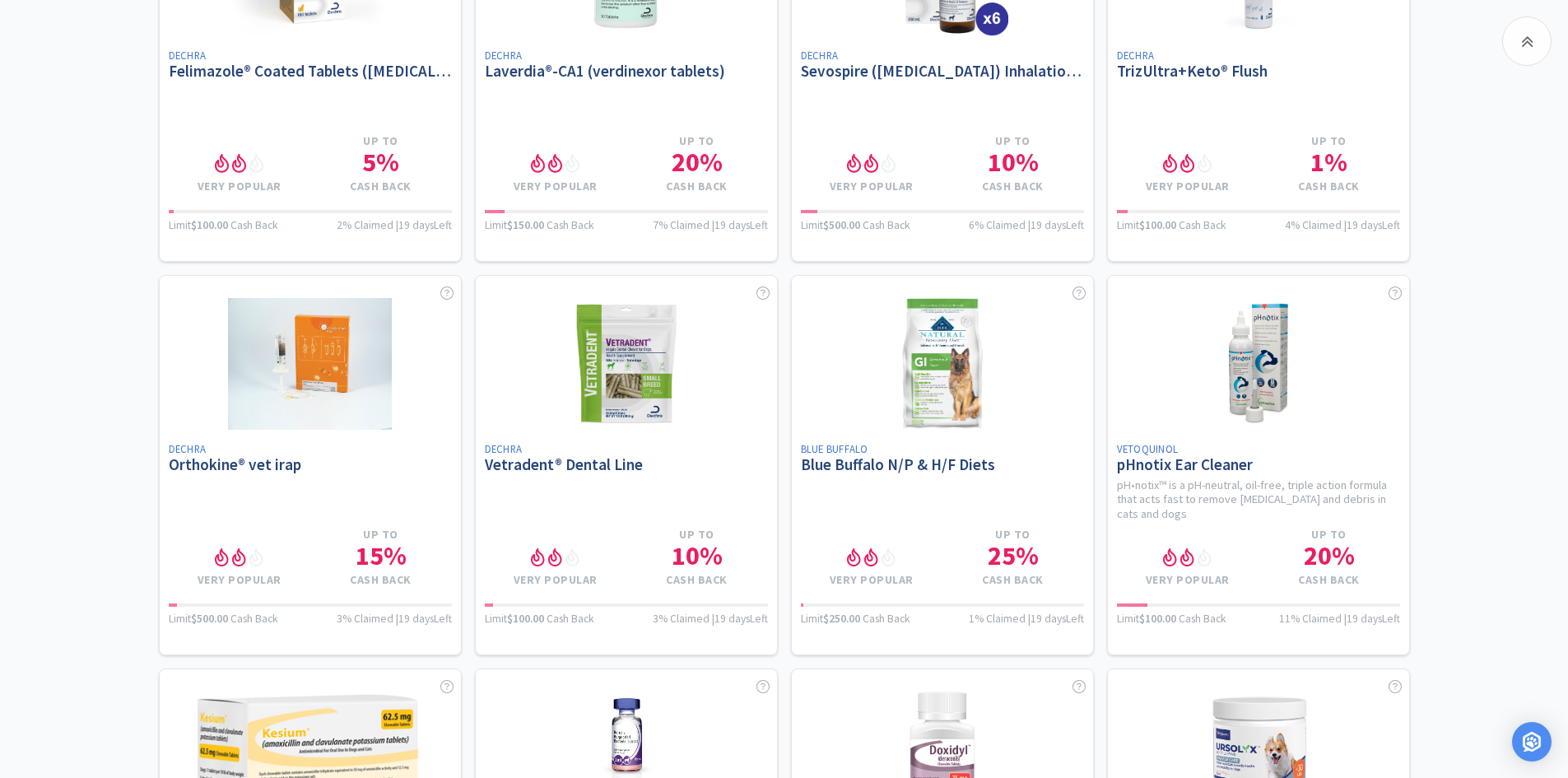
scroll to position [3541, 0]
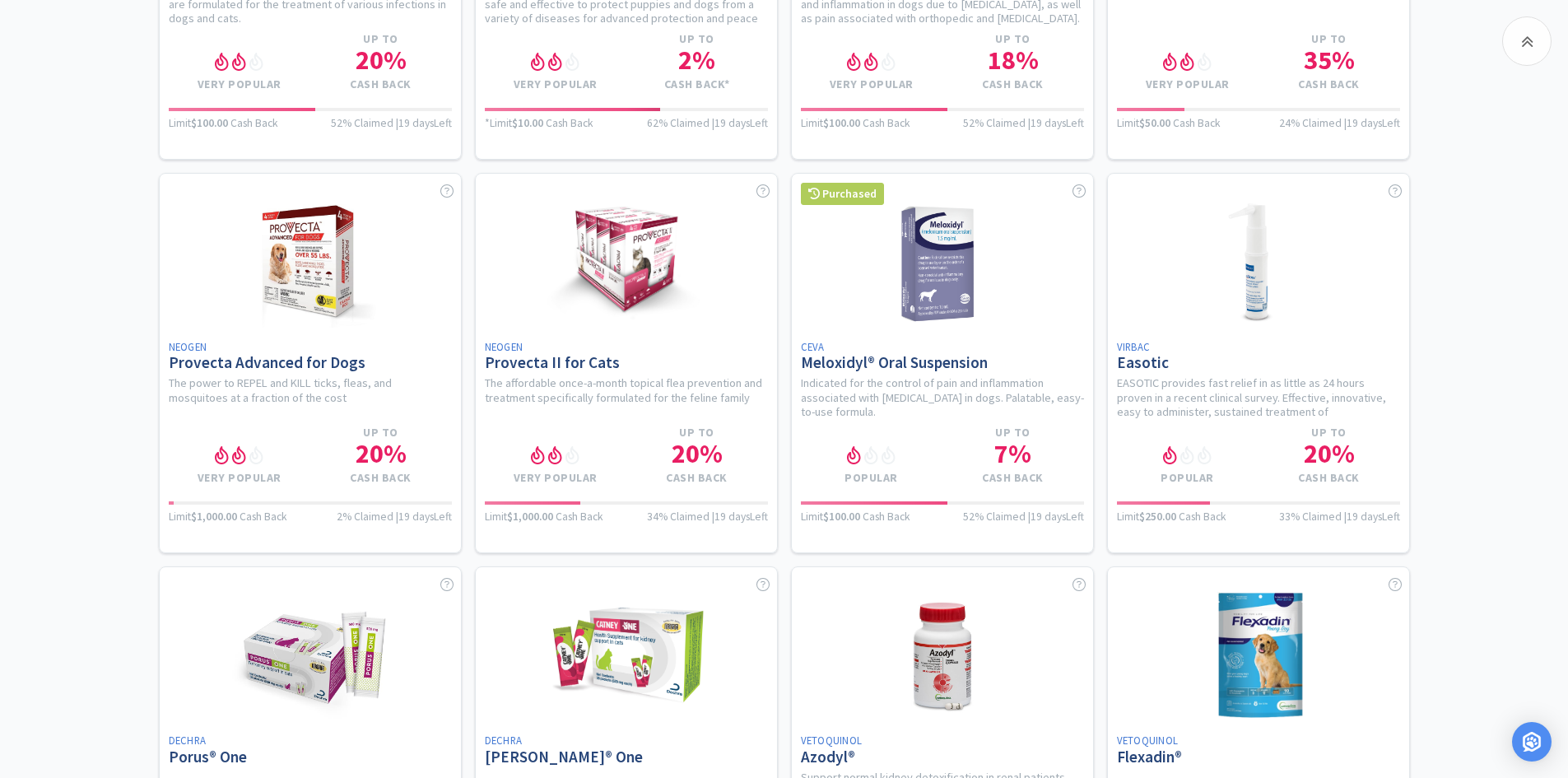
scroll to position [4447, 0]
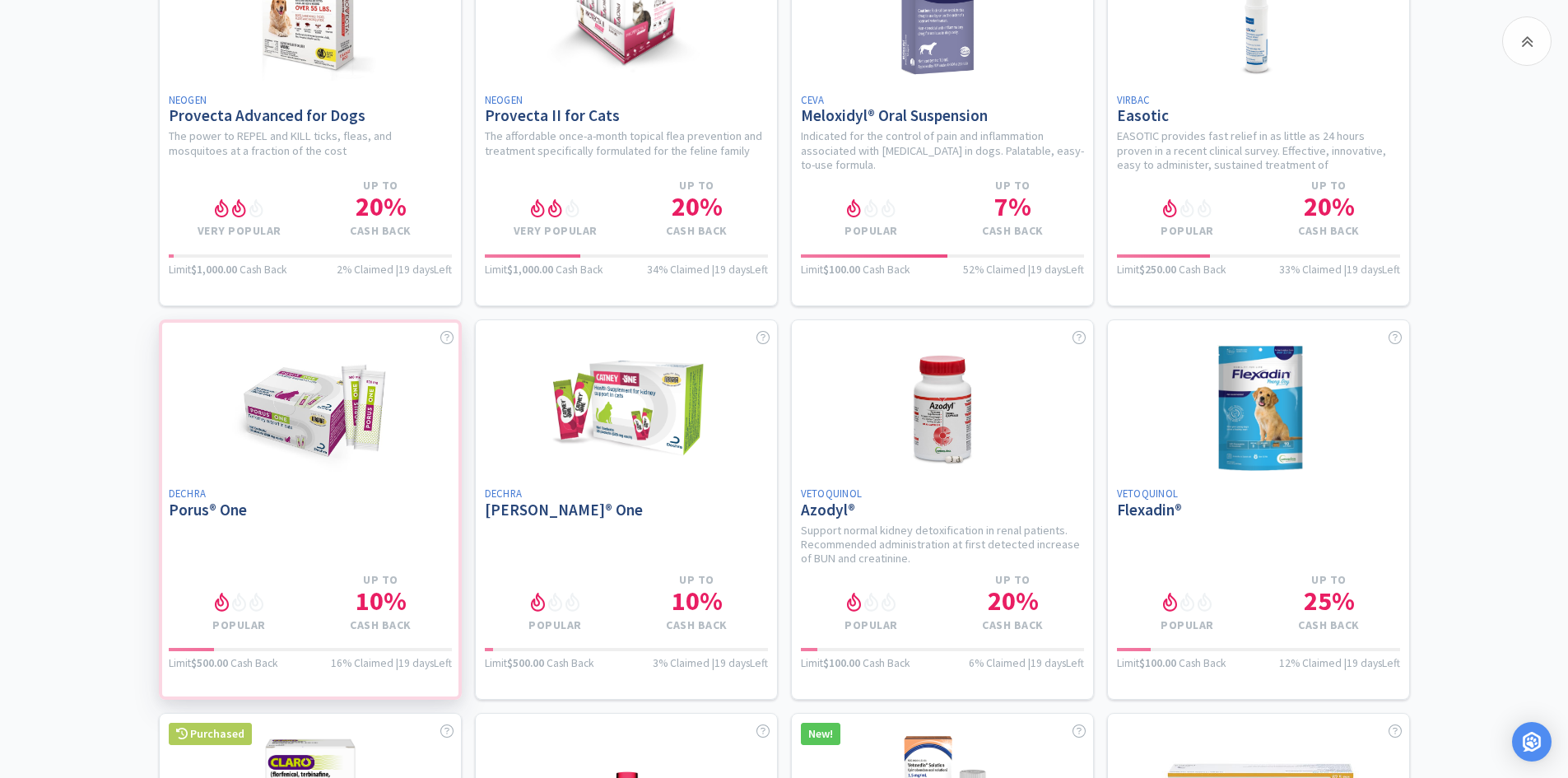
click at [270, 442] on div at bounding box center [310, 510] width 303 height 381
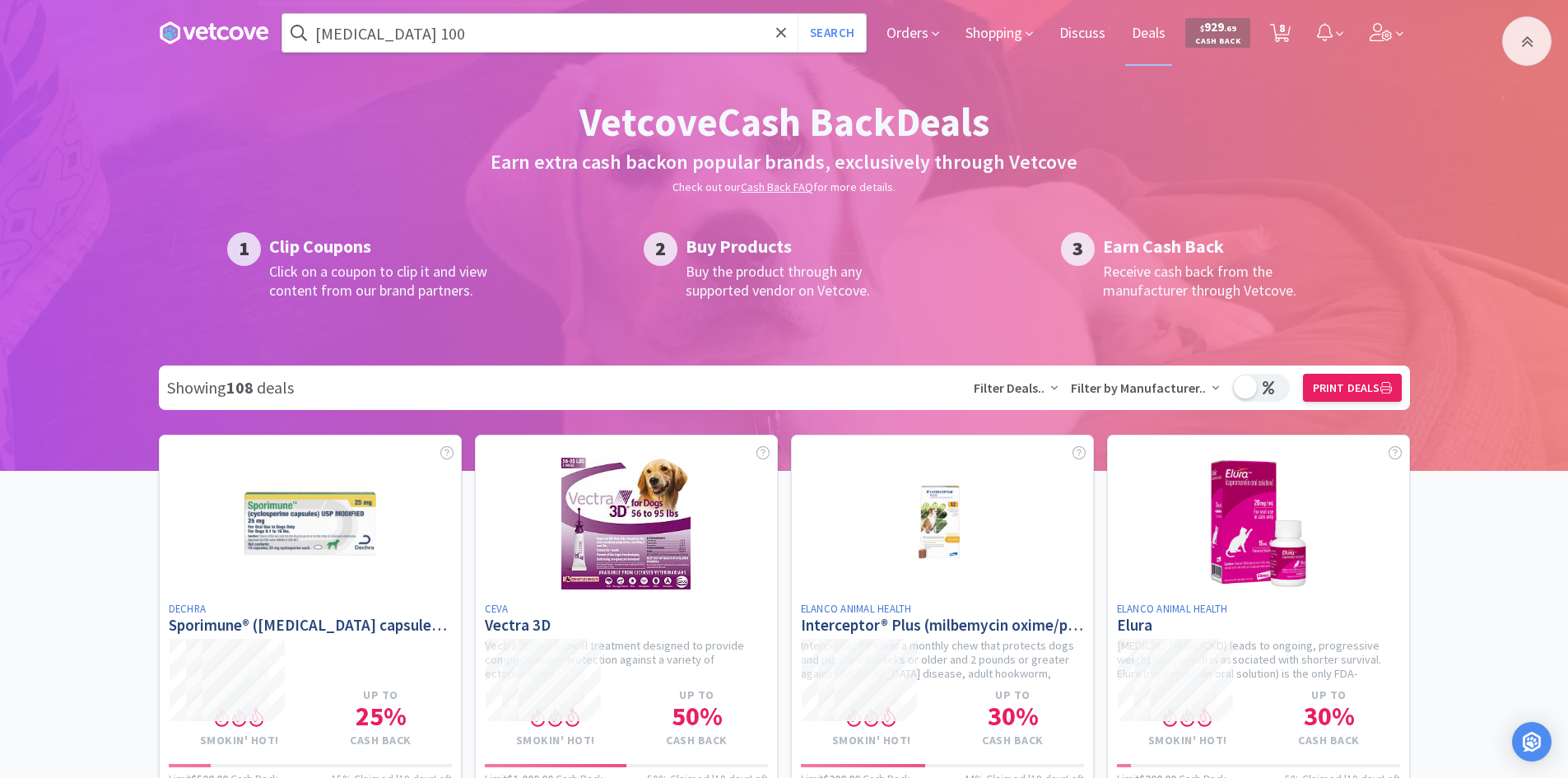
select select "4"
select select "1"
select select "4"
select select "1"
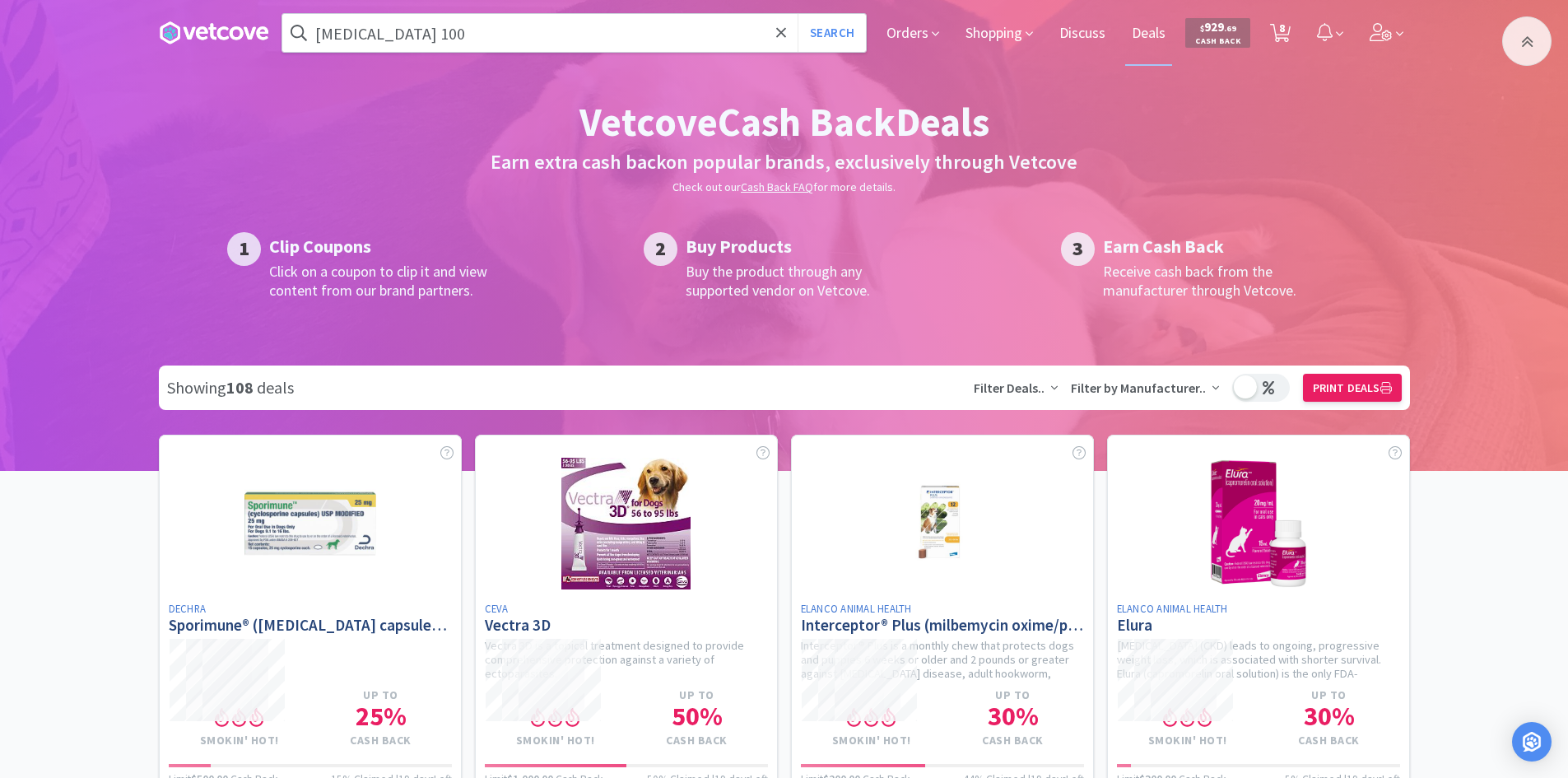
select select "2"
select select "4"
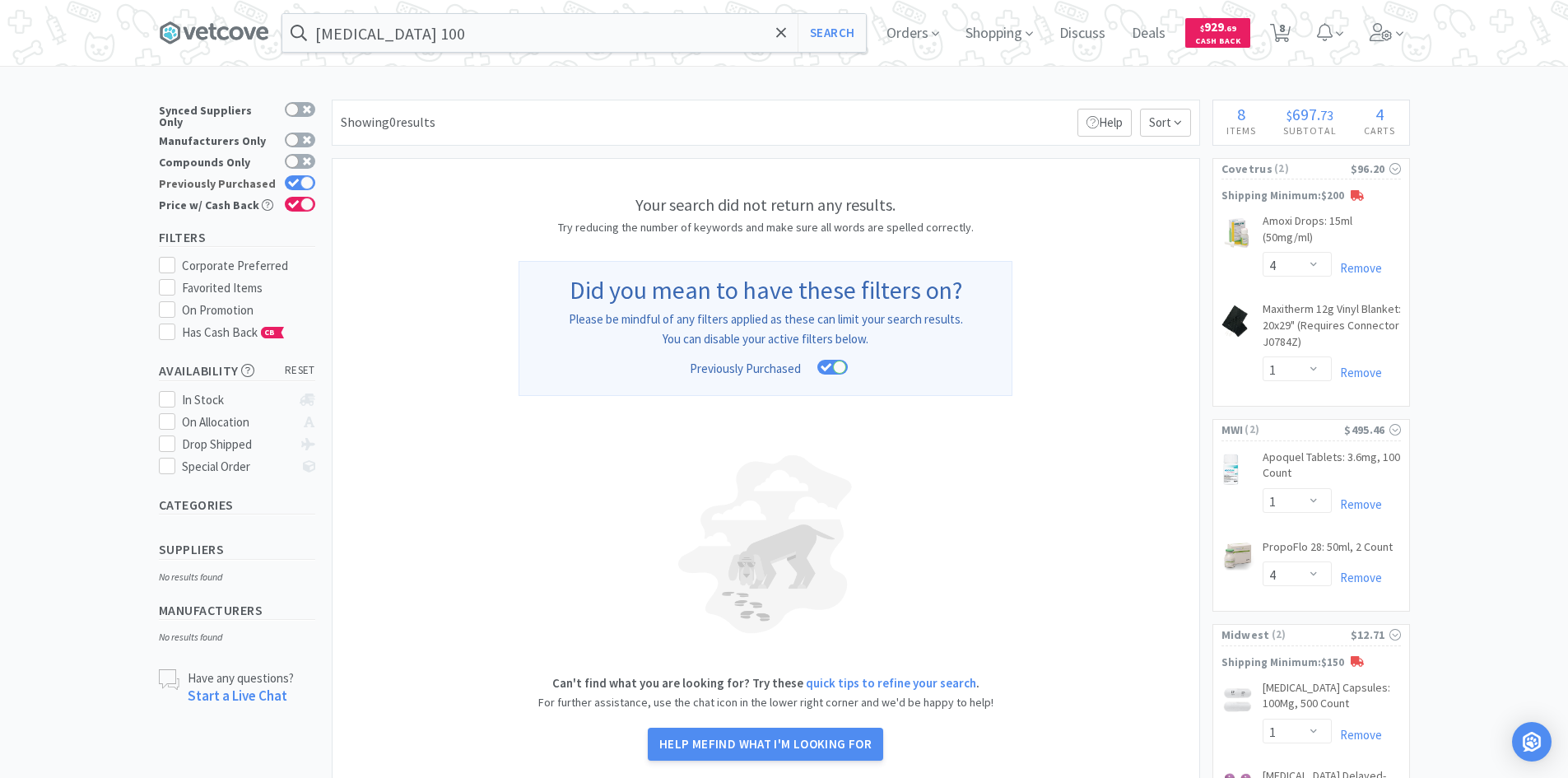
click at [292, 179] on icon at bounding box center [293, 184] width 12 height 9
checkbox input "false"
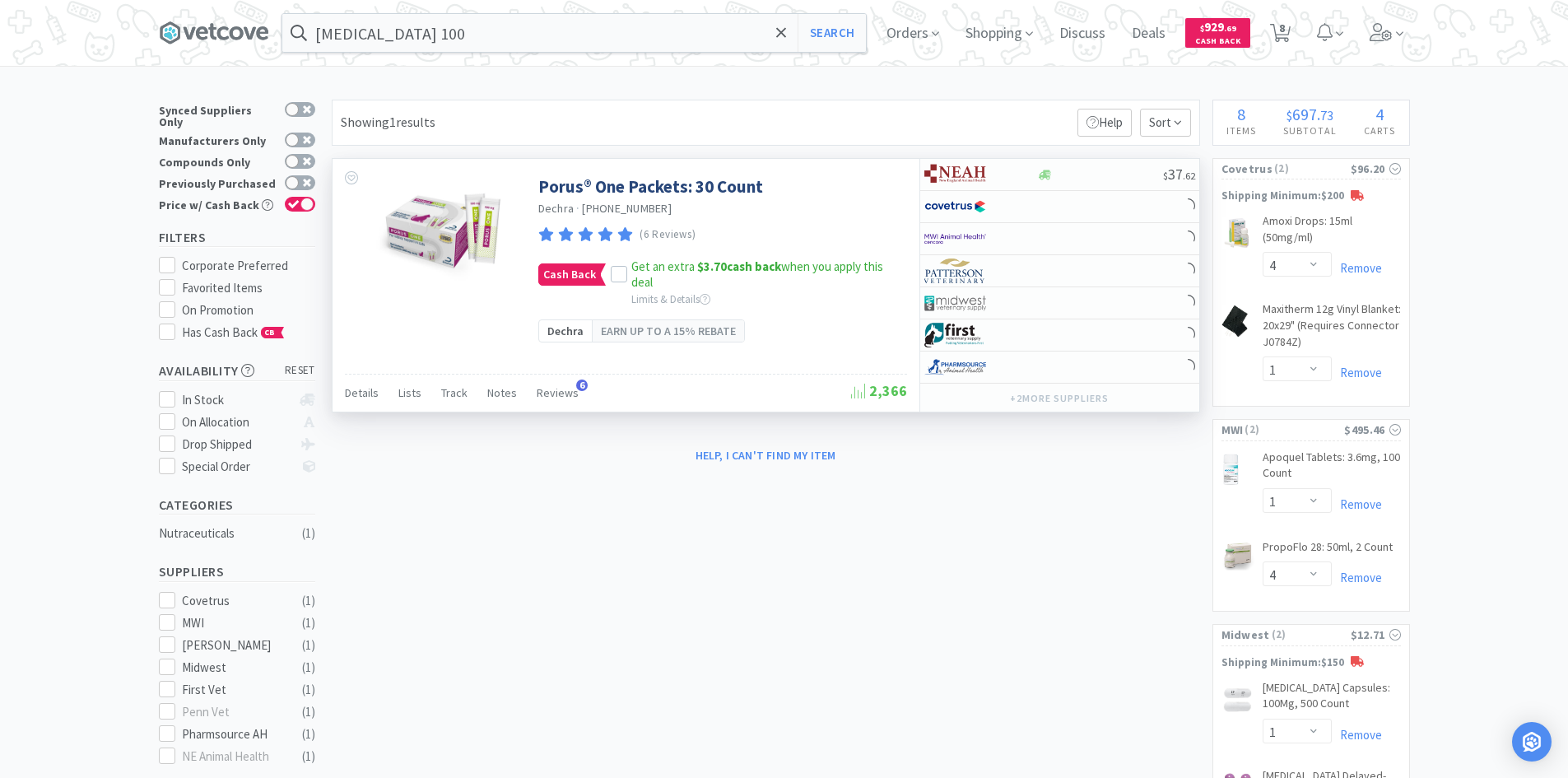
click at [422, 224] on img at bounding box center [439, 229] width 146 height 107
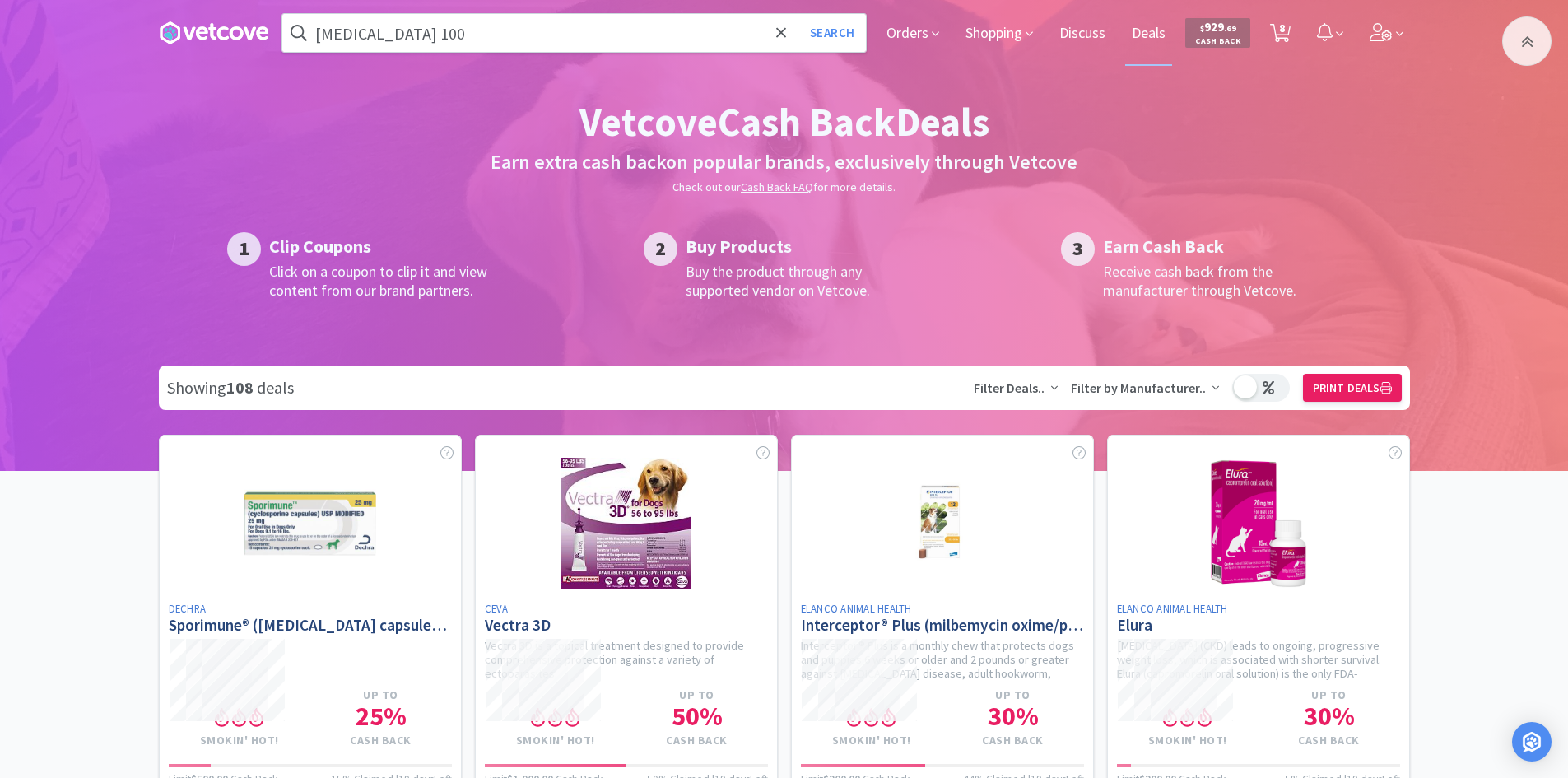
scroll to position [4447, 0]
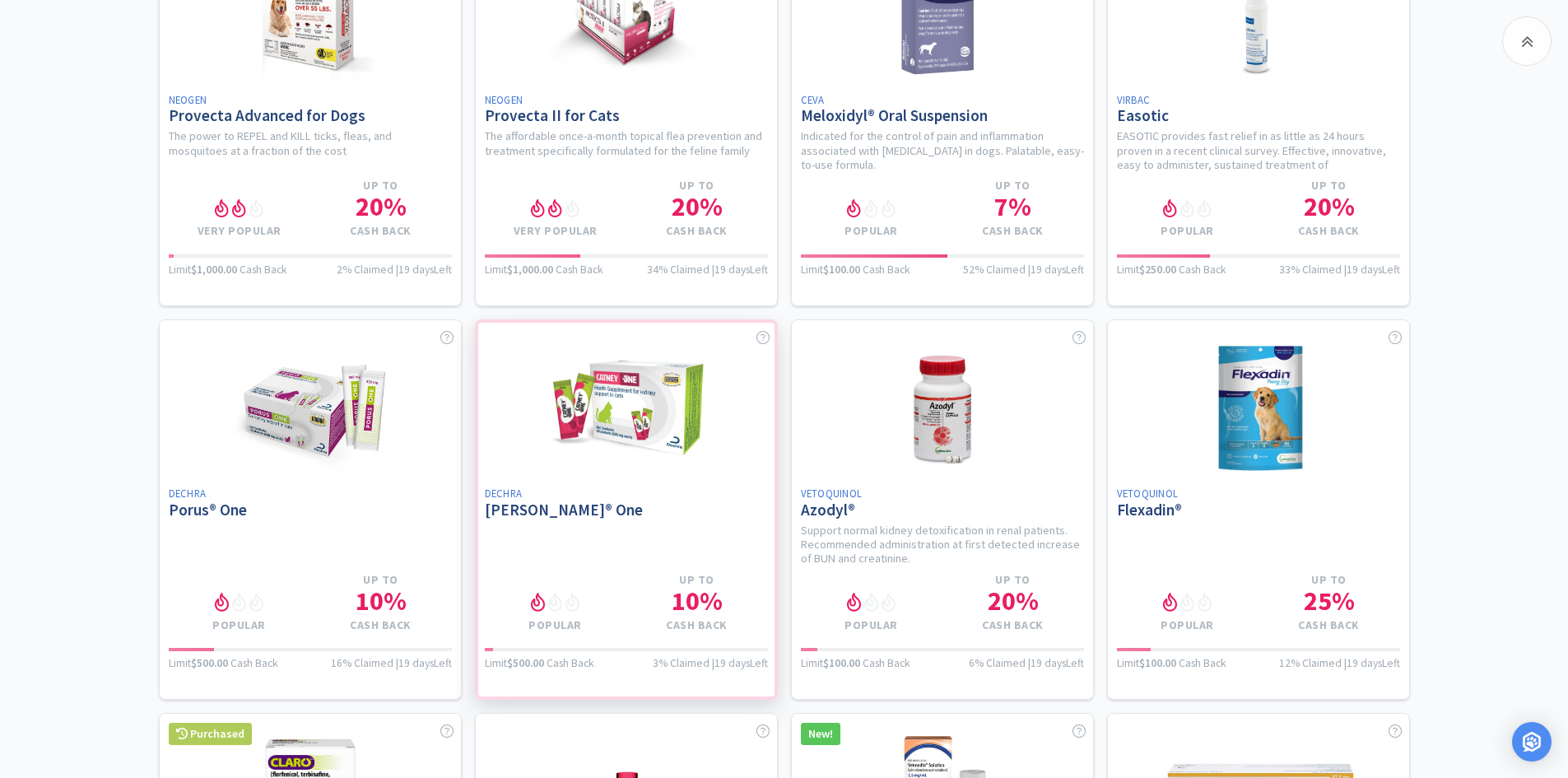
click at [607, 419] on div at bounding box center [626, 510] width 303 height 381
select select "4"
select select "1"
select select "4"
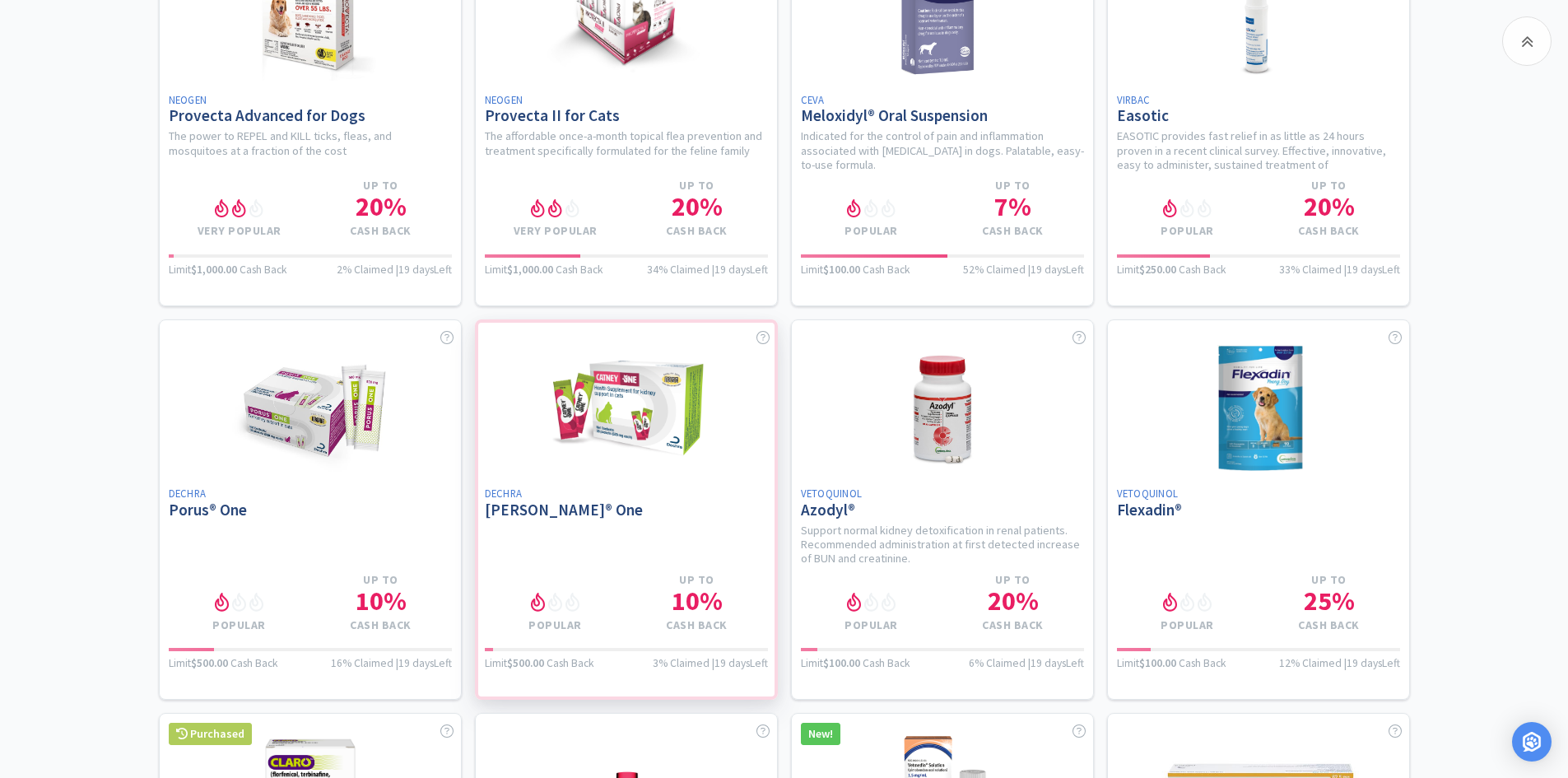
select select "1"
select select "2"
select select "4"
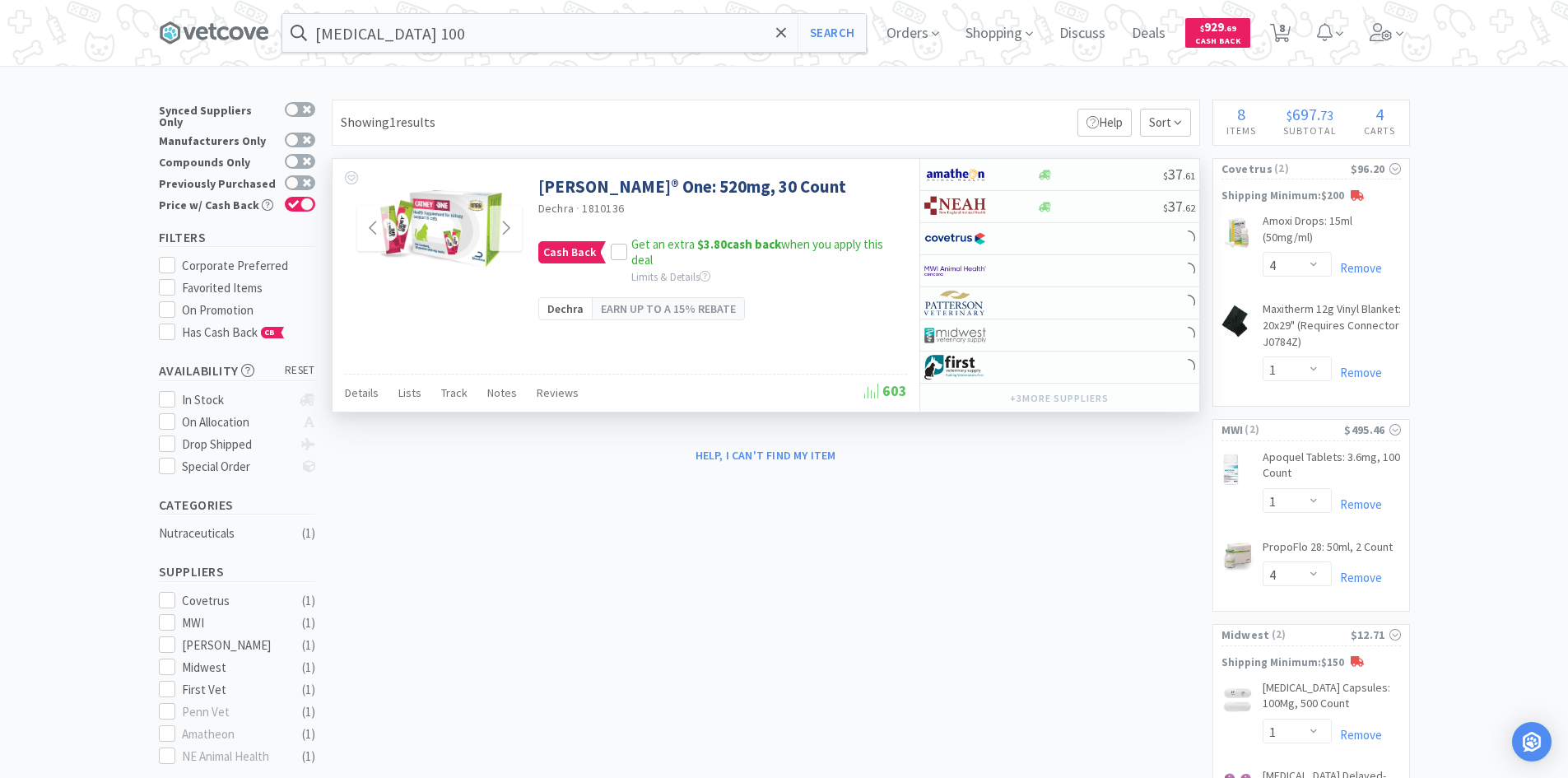
click at [474, 238] on img at bounding box center [439, 229] width 148 height 107
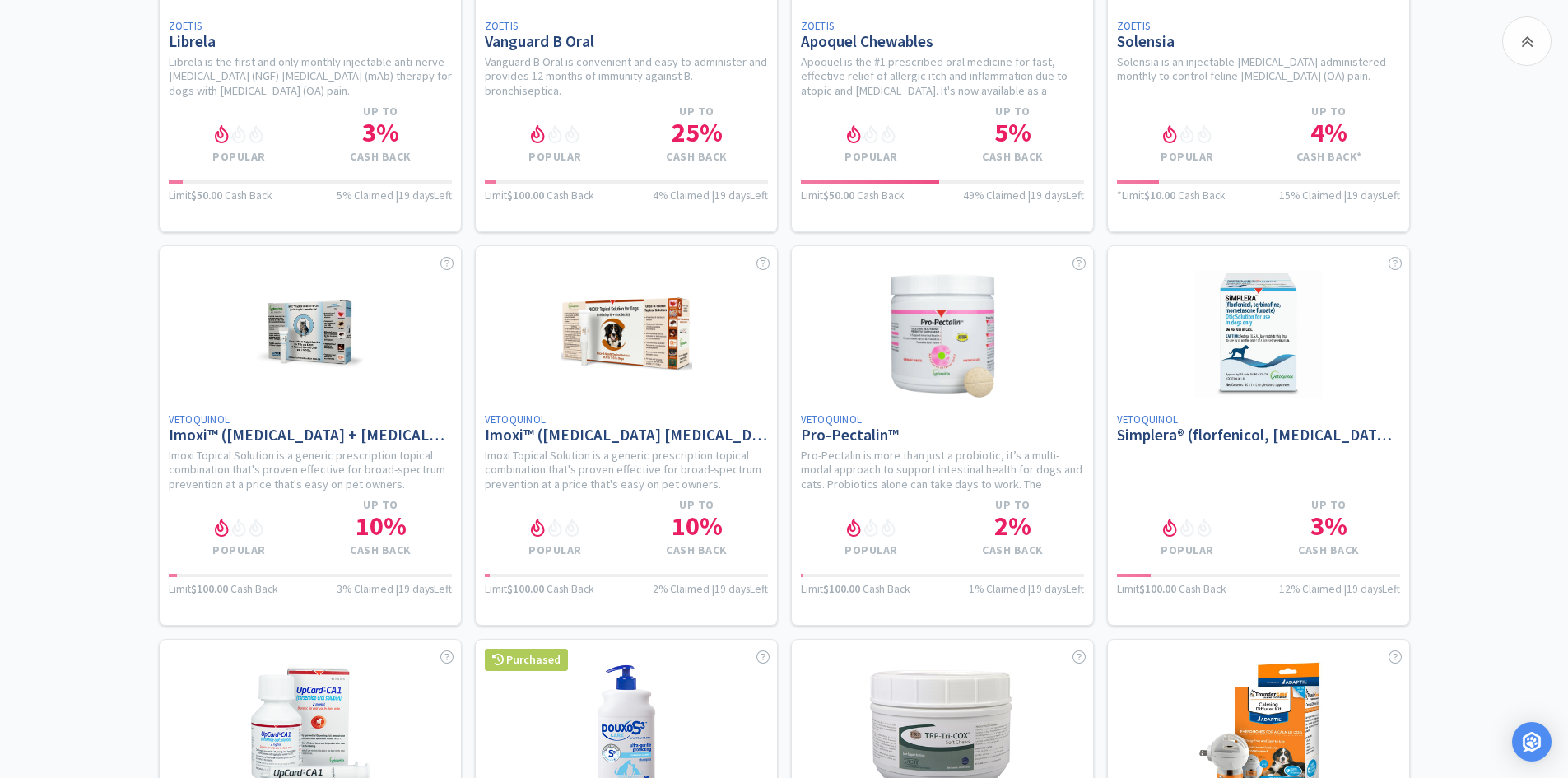
scroll to position [8070, 0]
